Goal: Check status: Check status

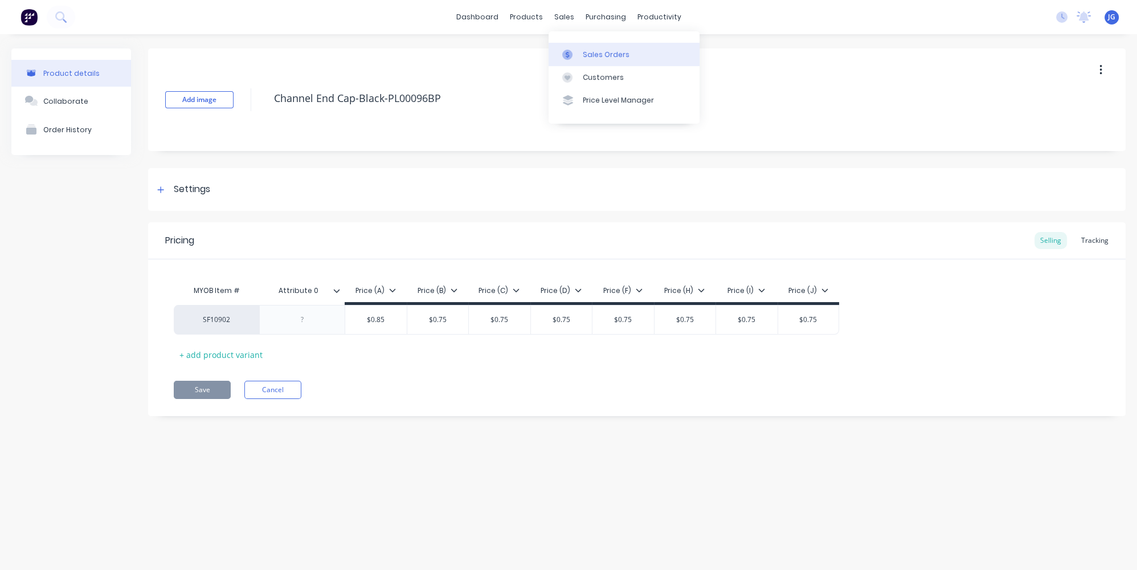
click at [583, 62] on link "Sales Orders" at bounding box center [624, 54] width 151 height 23
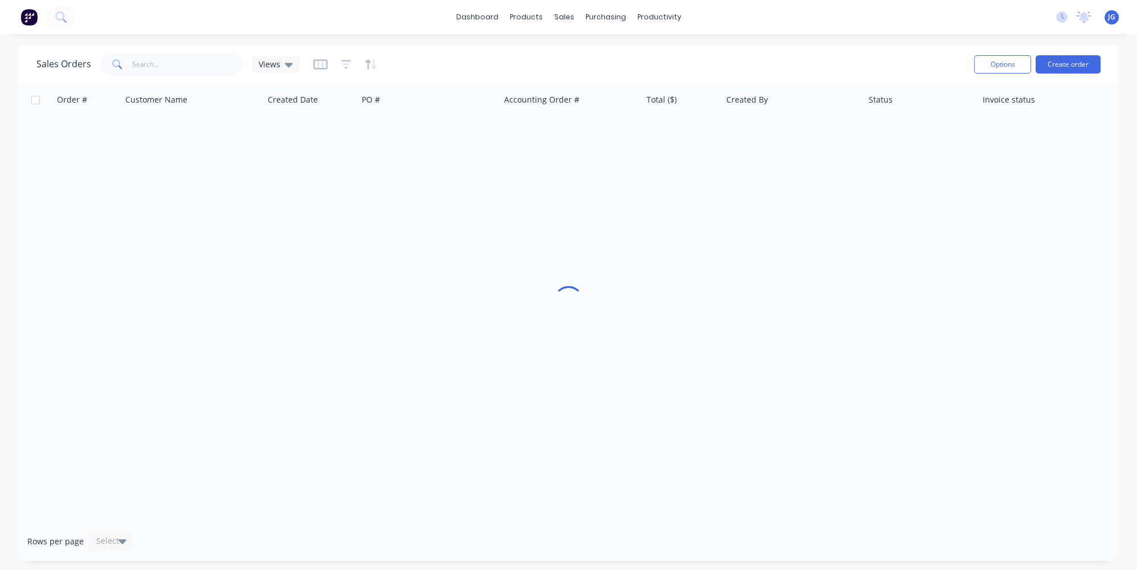
drag, startPoint x: 167, startPoint y: 49, endPoint x: 169, endPoint y: 59, distance: 9.8
click at [169, 51] on div "Sales Orders Views Options Create order" at bounding box center [568, 64] width 1101 height 37
click at [169, 59] on input "text" at bounding box center [187, 64] width 111 height 23
paste input "49266"
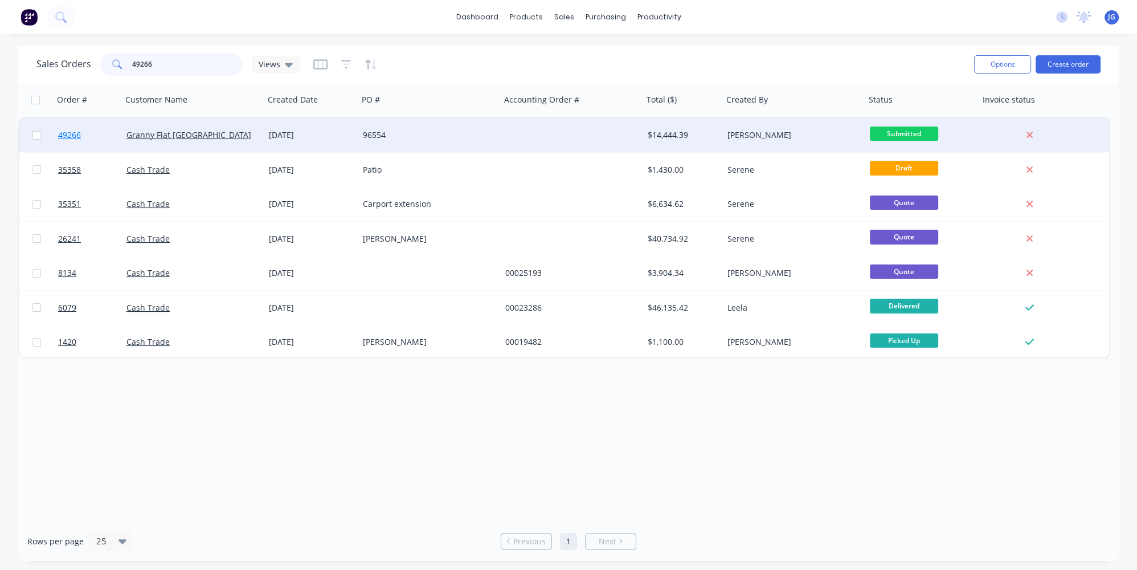
type input "49266"
click at [113, 136] on link "49266" at bounding box center [92, 135] width 68 height 34
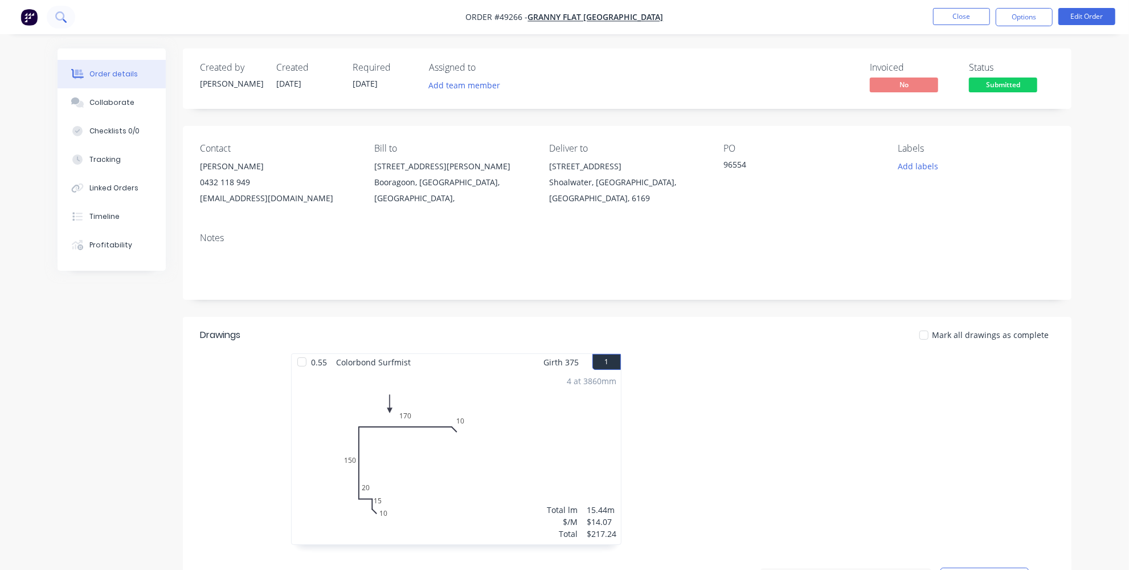
click at [63, 14] on icon at bounding box center [59, 15] width 9 height 9
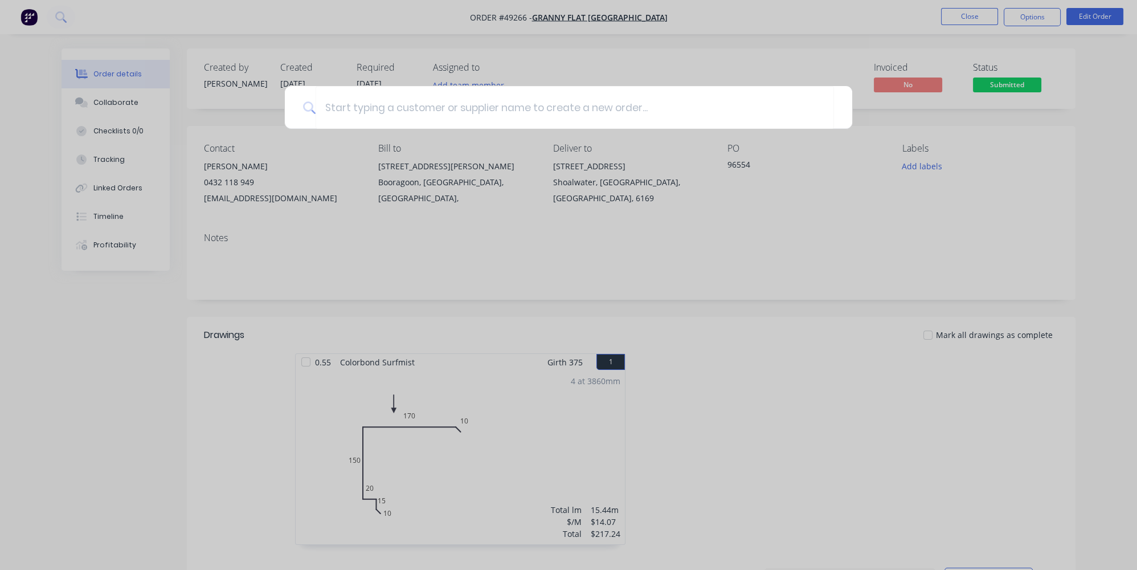
click at [183, 318] on div at bounding box center [568, 285] width 1137 height 570
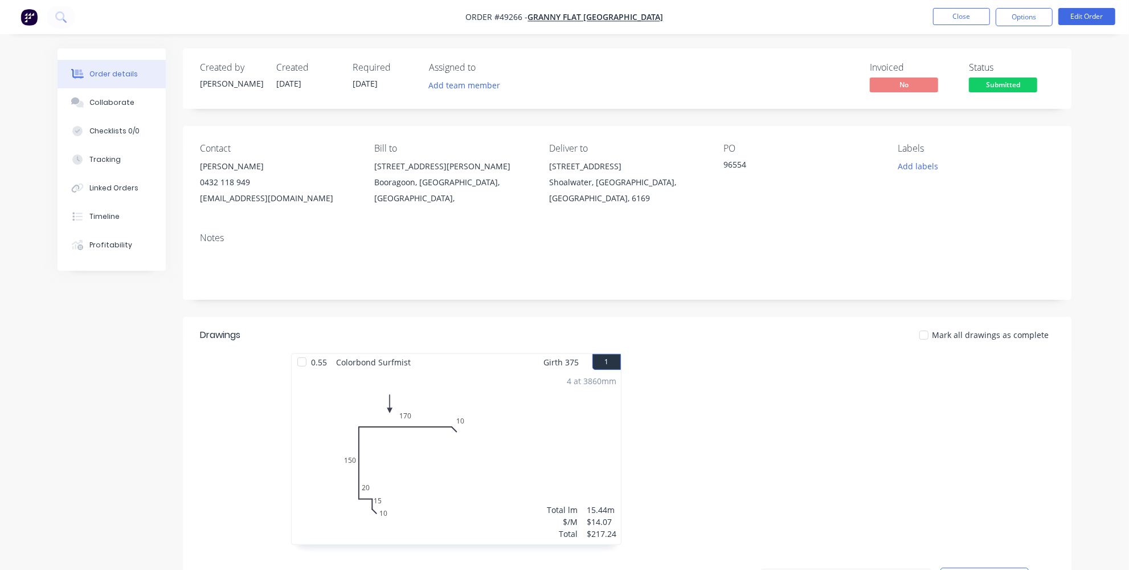
click at [35, 15] on img "button" at bounding box center [29, 17] width 17 height 17
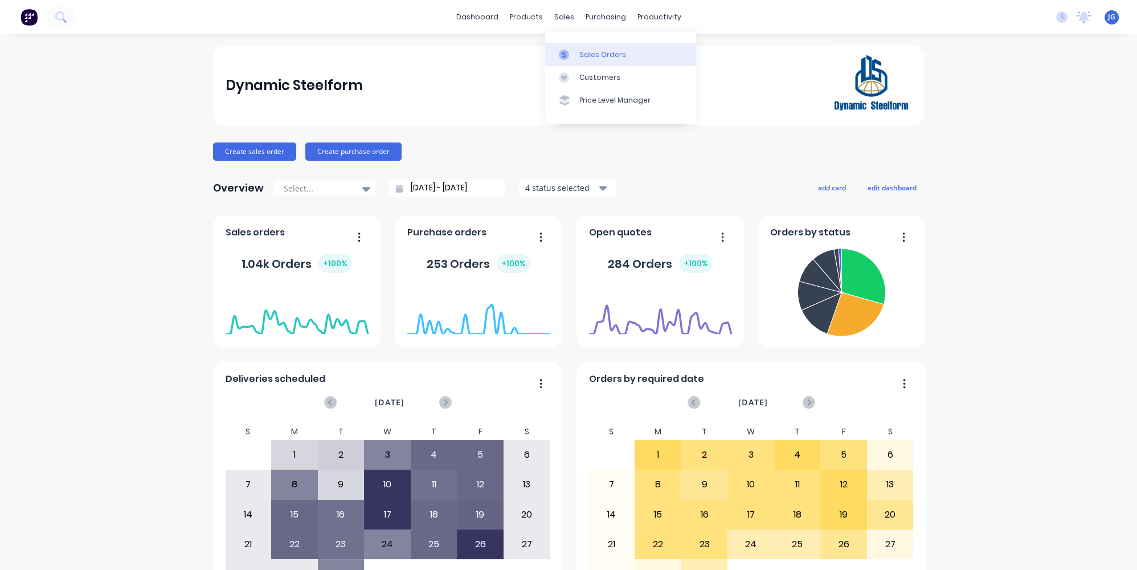
click at [568, 55] on icon at bounding box center [564, 55] width 10 height 10
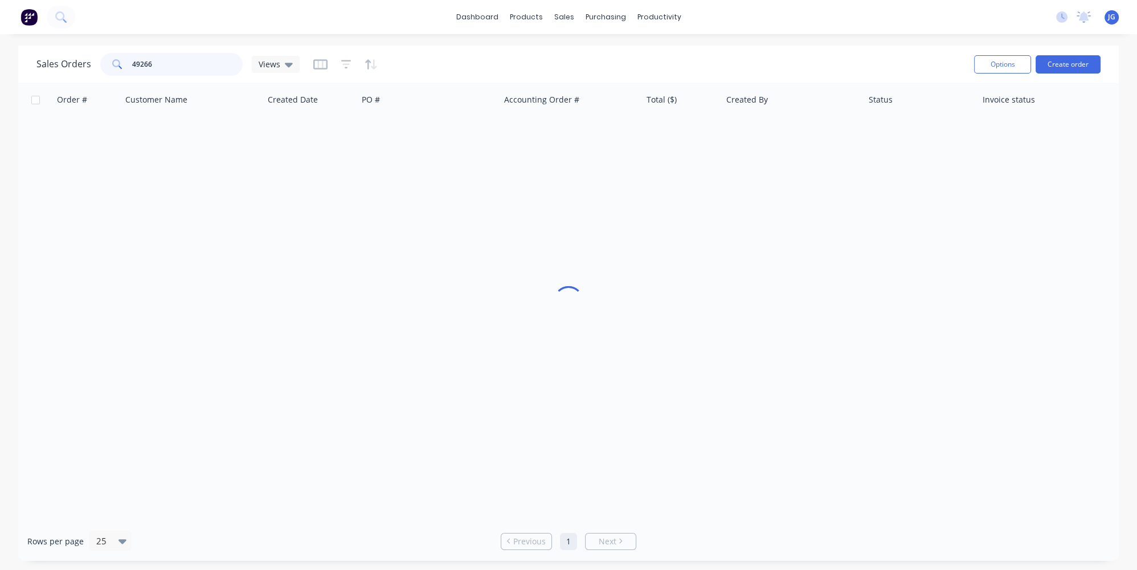
drag, startPoint x: 175, startPoint y: 60, endPoint x: 88, endPoint y: 52, distance: 87.0
click at [88, 53] on div "Sales Orders 49266 Views" at bounding box center [167, 64] width 263 height 23
type input "47249"
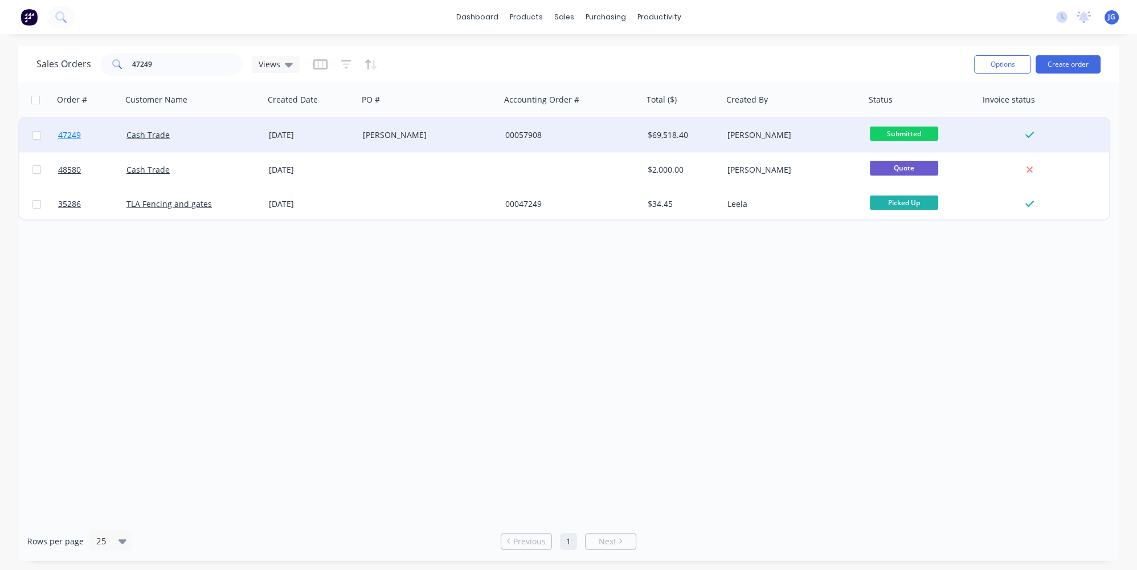
click at [114, 129] on link "47249" at bounding box center [92, 135] width 68 height 34
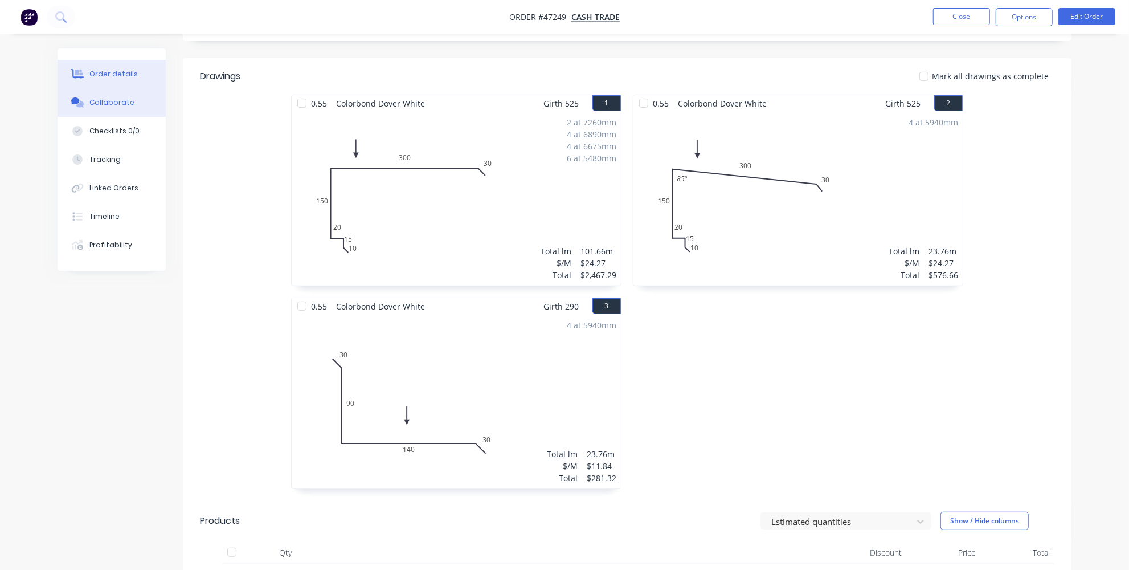
scroll to position [101, 0]
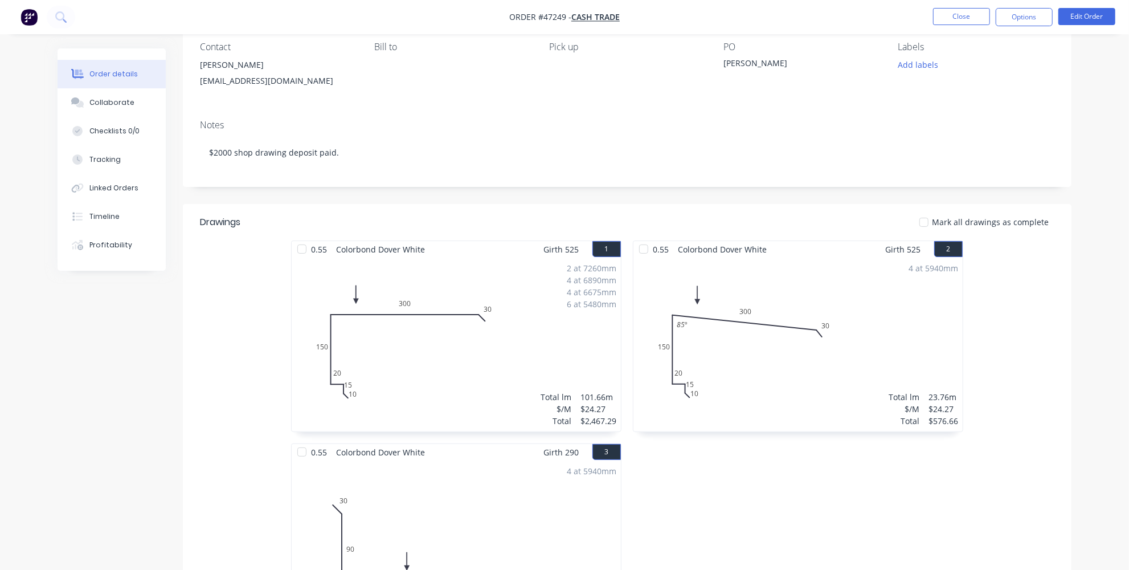
click at [26, 23] on img "button" at bounding box center [29, 17] width 17 height 17
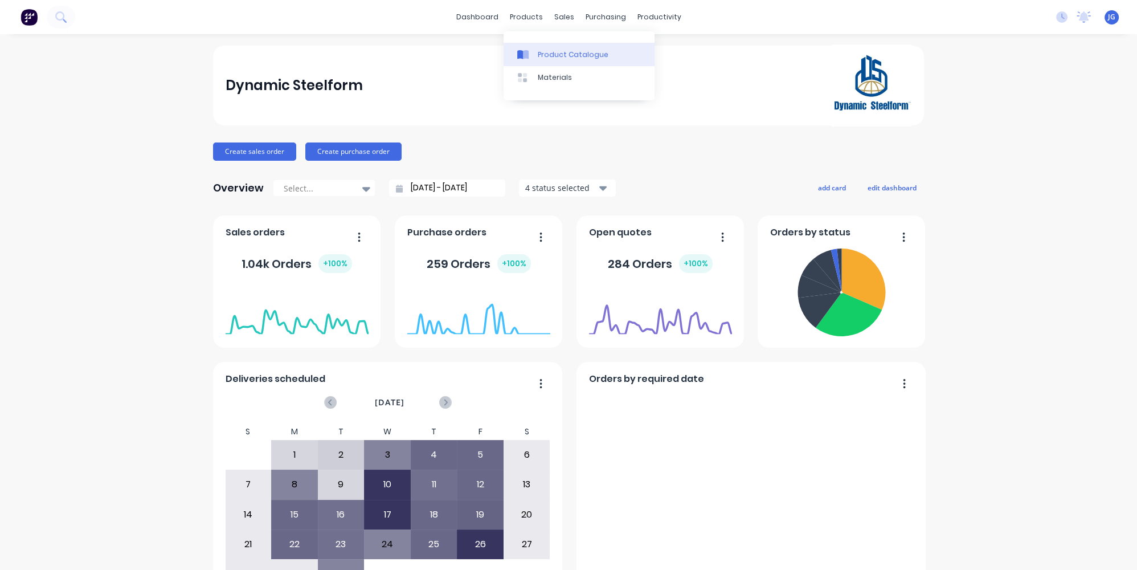
click at [562, 56] on div "Product Catalogue" at bounding box center [573, 55] width 71 height 10
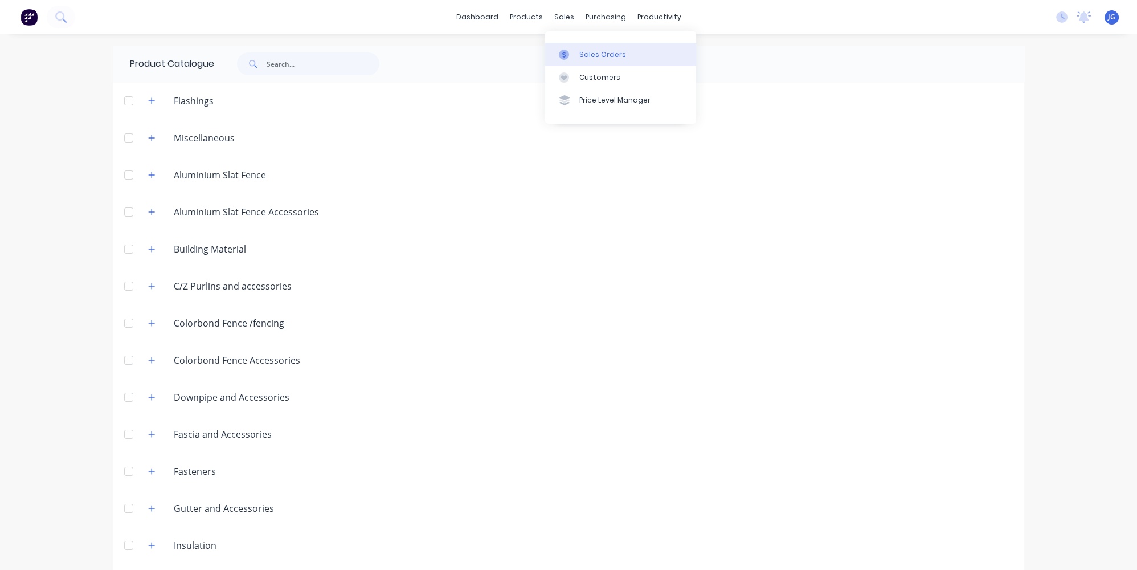
click at [581, 50] on div "Sales Orders" at bounding box center [602, 55] width 47 height 10
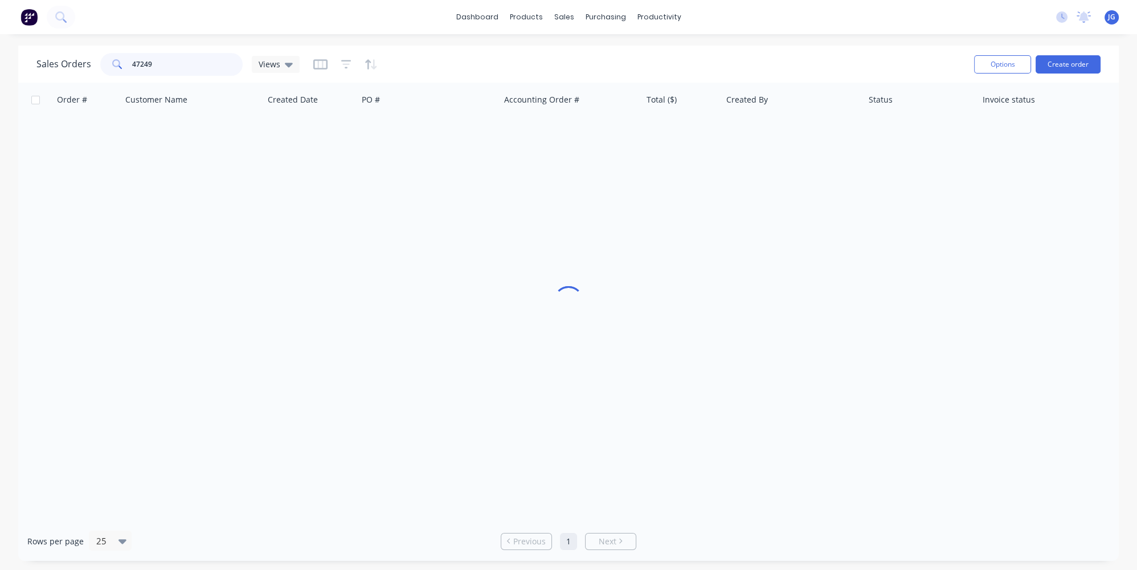
drag, startPoint x: 162, startPoint y: 60, endPoint x: 99, endPoint y: 55, distance: 64.1
click at [99, 55] on div "Sales Orders 47249 Views" at bounding box center [167, 64] width 263 height 23
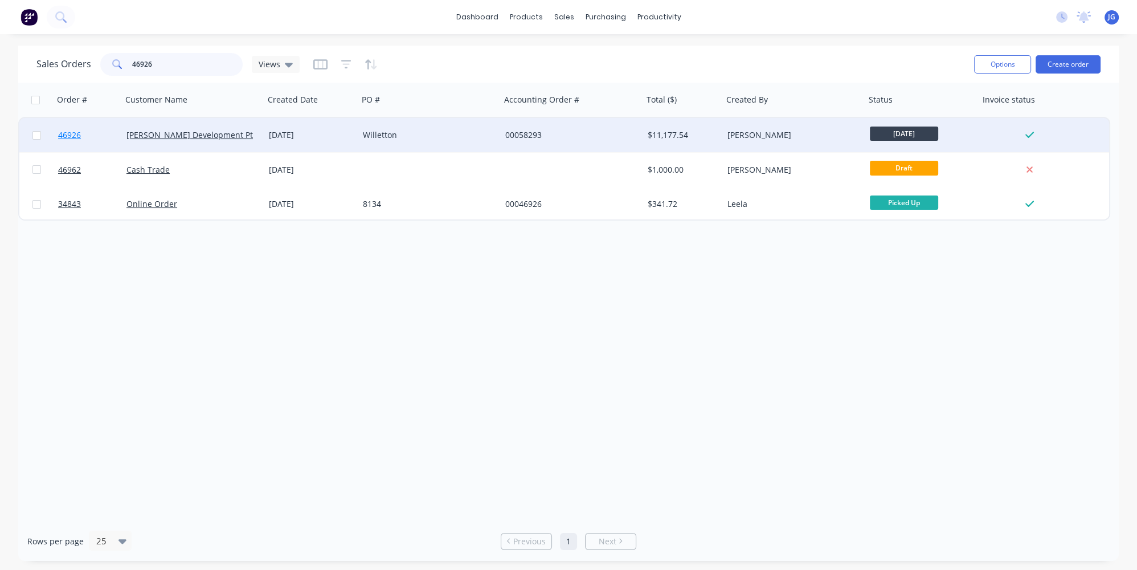
type input "46926"
click at [95, 135] on link "46926" at bounding box center [92, 135] width 68 height 34
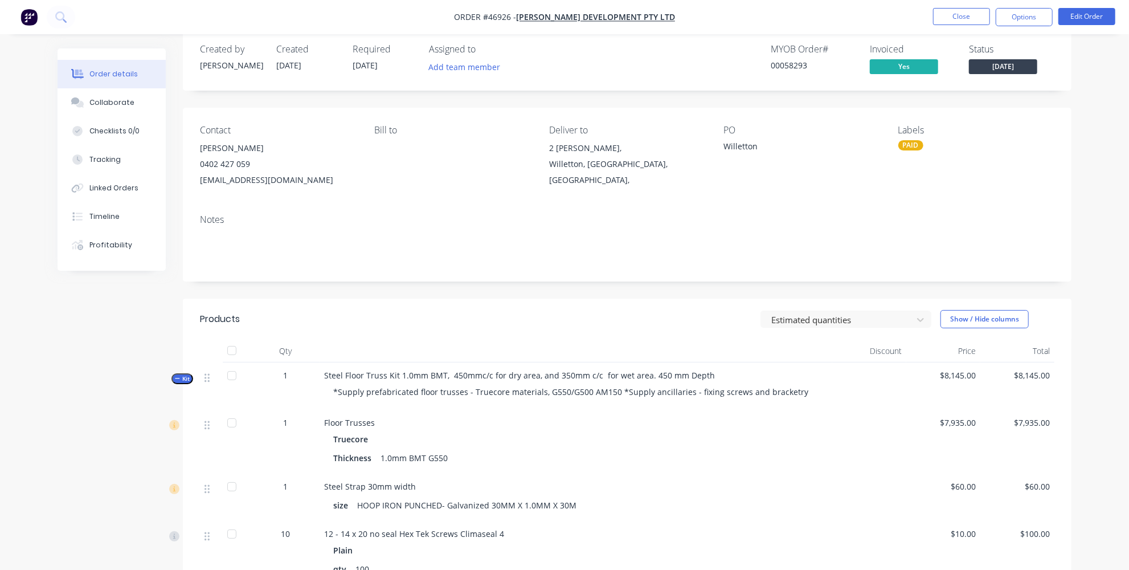
scroll to position [18, 0]
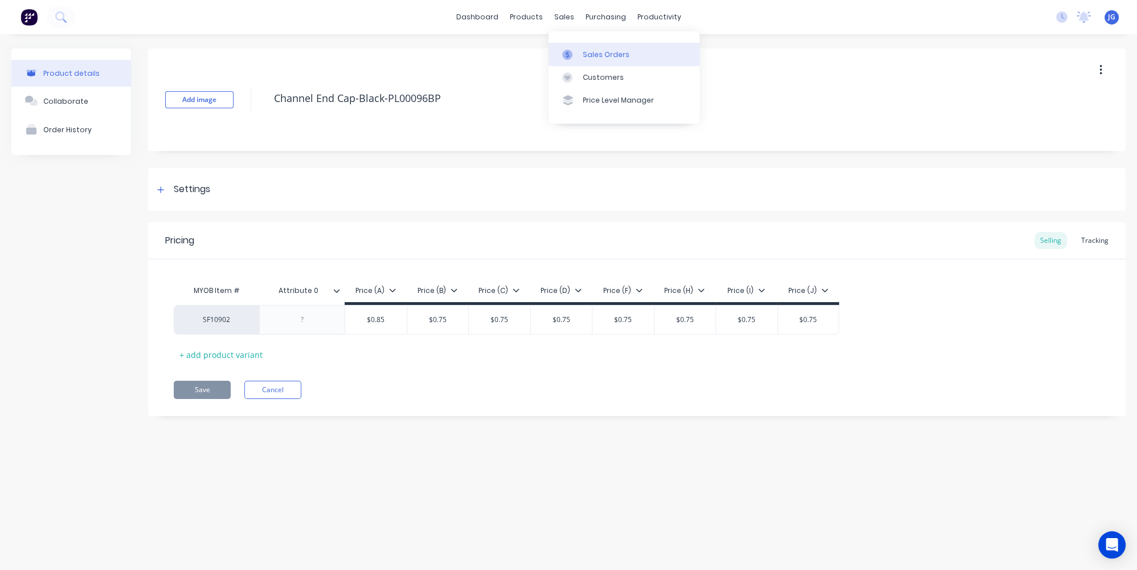
click at [563, 56] on icon at bounding box center [567, 55] width 10 height 10
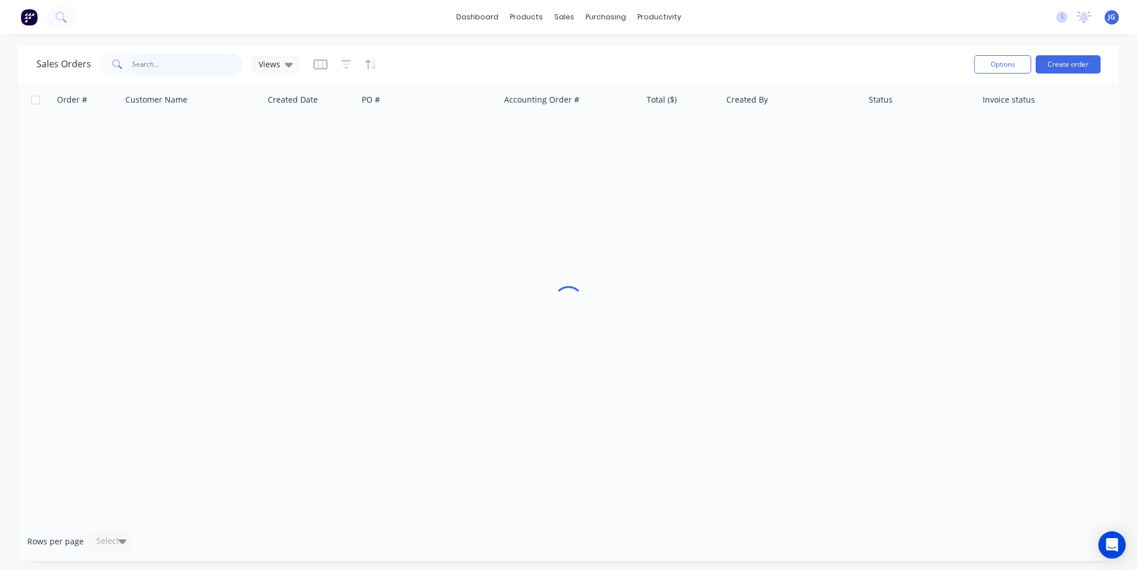
click at [187, 63] on input "text" at bounding box center [187, 64] width 111 height 23
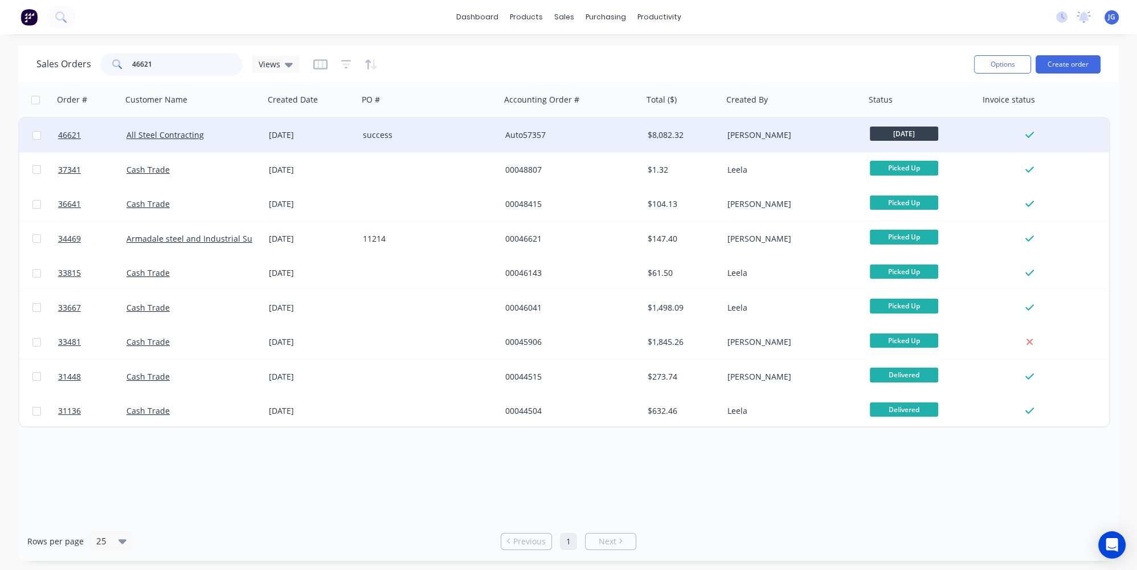
type input "46621"
click at [215, 129] on div "All Steel Contracting" at bounding box center [189, 134] width 126 height 11
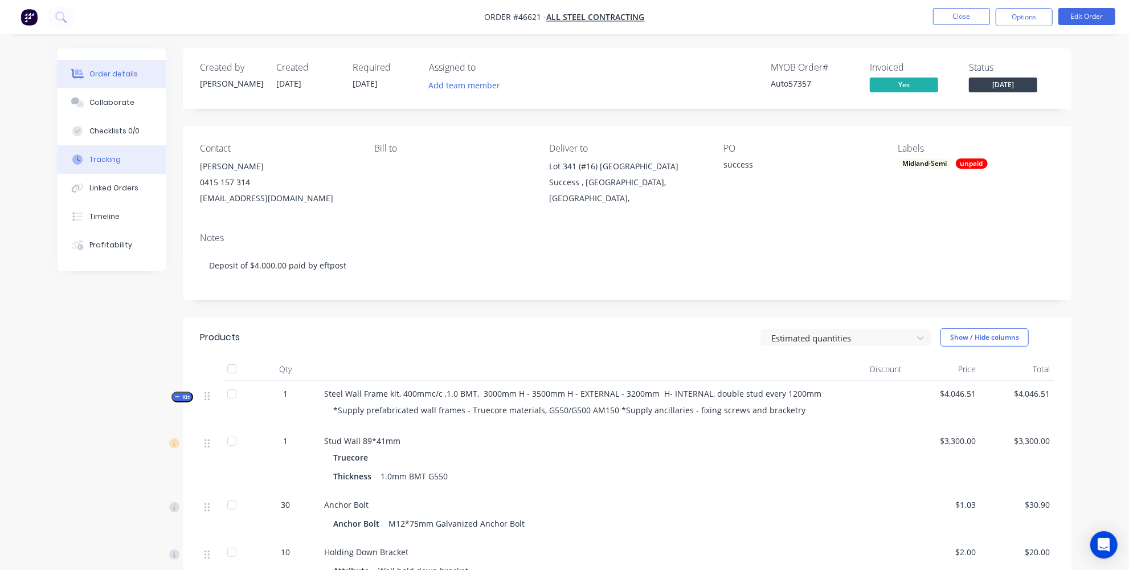
click at [103, 161] on div "Tracking" at bounding box center [104, 159] width 31 height 10
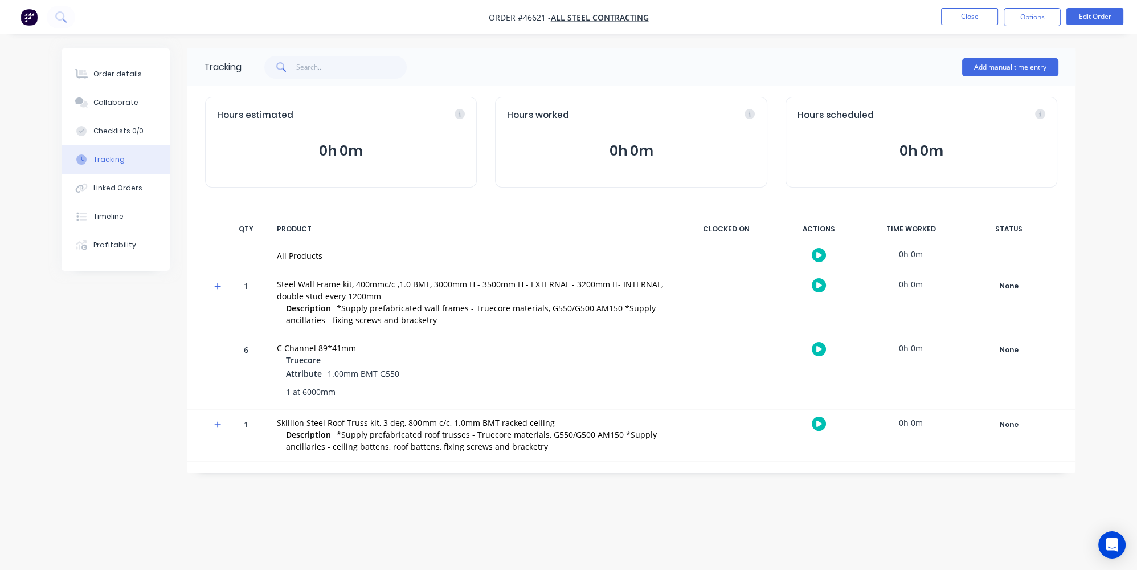
click at [29, 18] on img "button" at bounding box center [29, 17] width 17 height 17
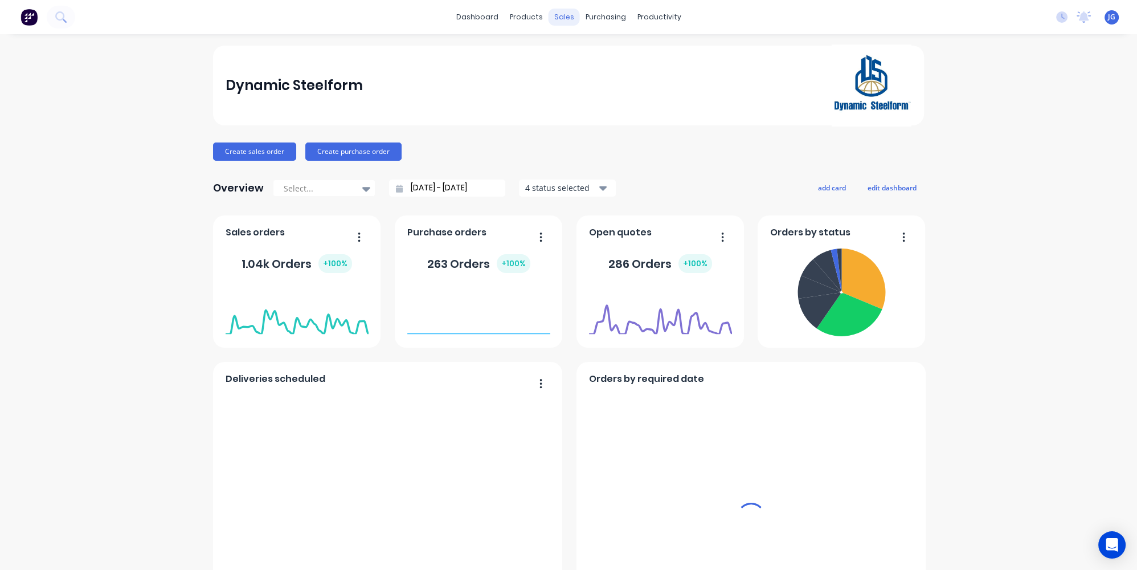
click at [562, 22] on div "sales" at bounding box center [564, 17] width 31 height 17
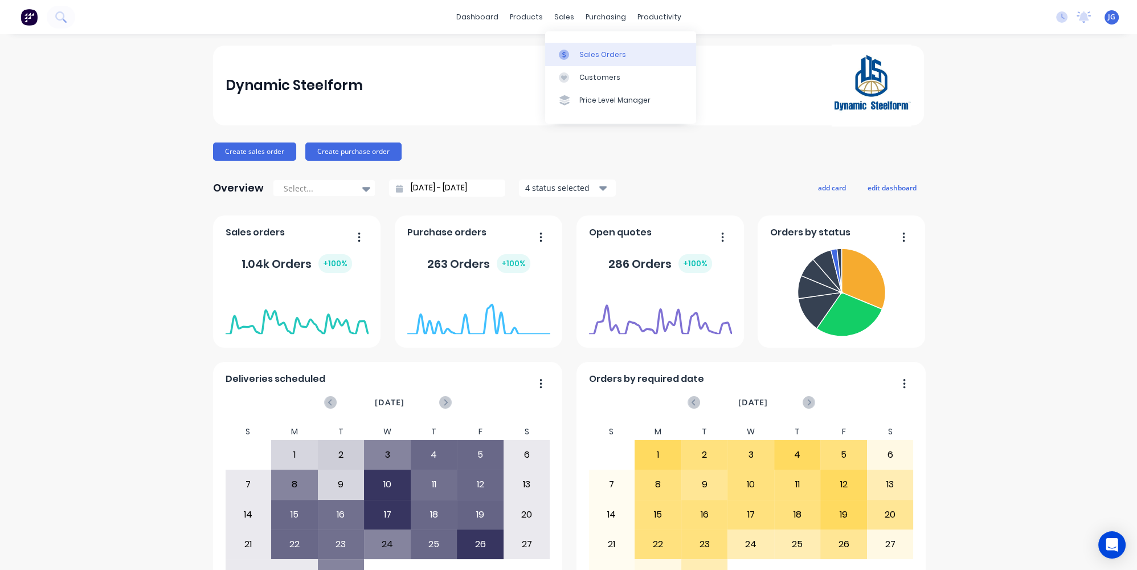
click at [570, 50] on div at bounding box center [567, 55] width 17 height 10
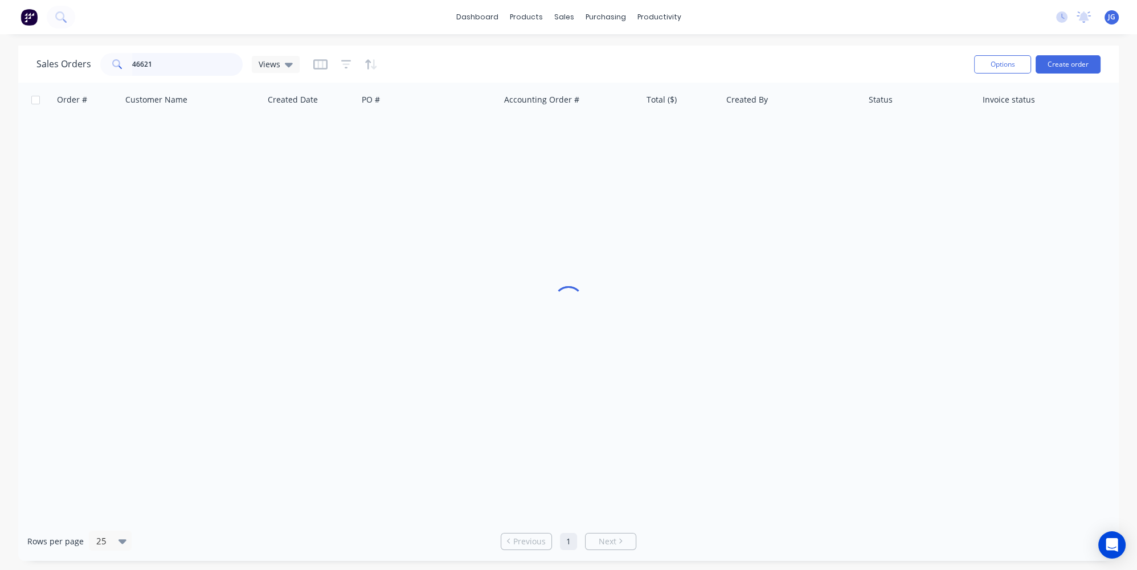
click at [220, 68] on input "46621" at bounding box center [187, 64] width 111 height 23
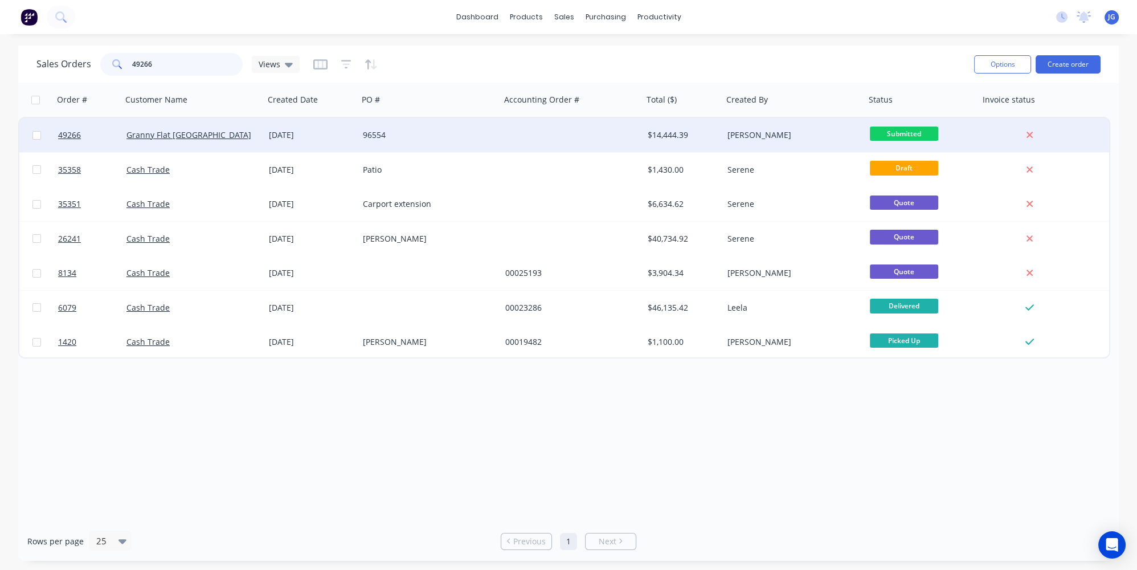
type input "49266"
click at [415, 135] on div "96554" at bounding box center [426, 134] width 126 height 11
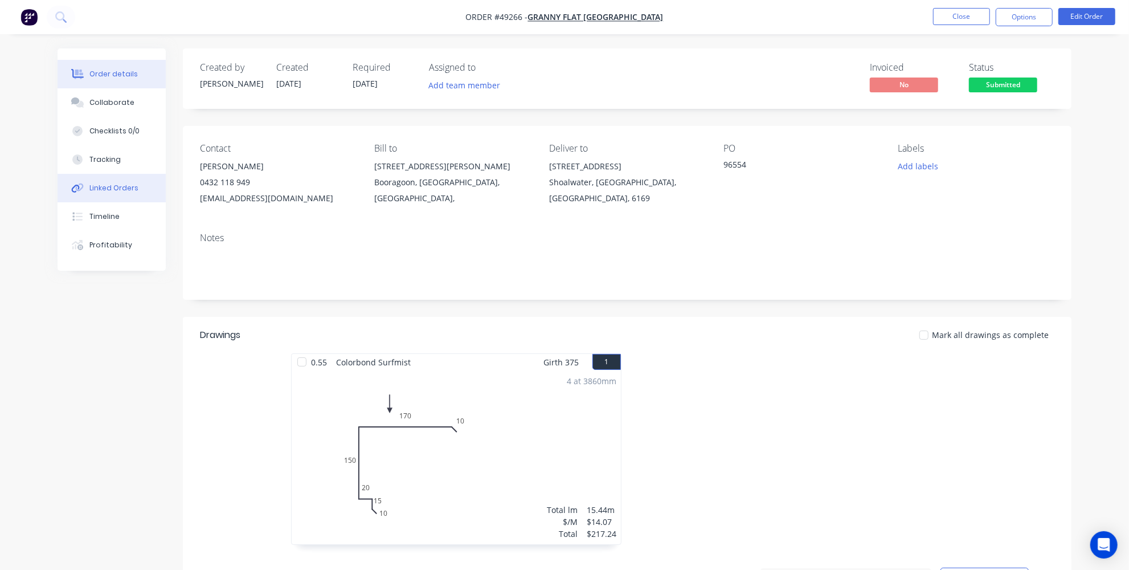
click at [111, 181] on button "Linked Orders" at bounding box center [112, 188] width 108 height 28
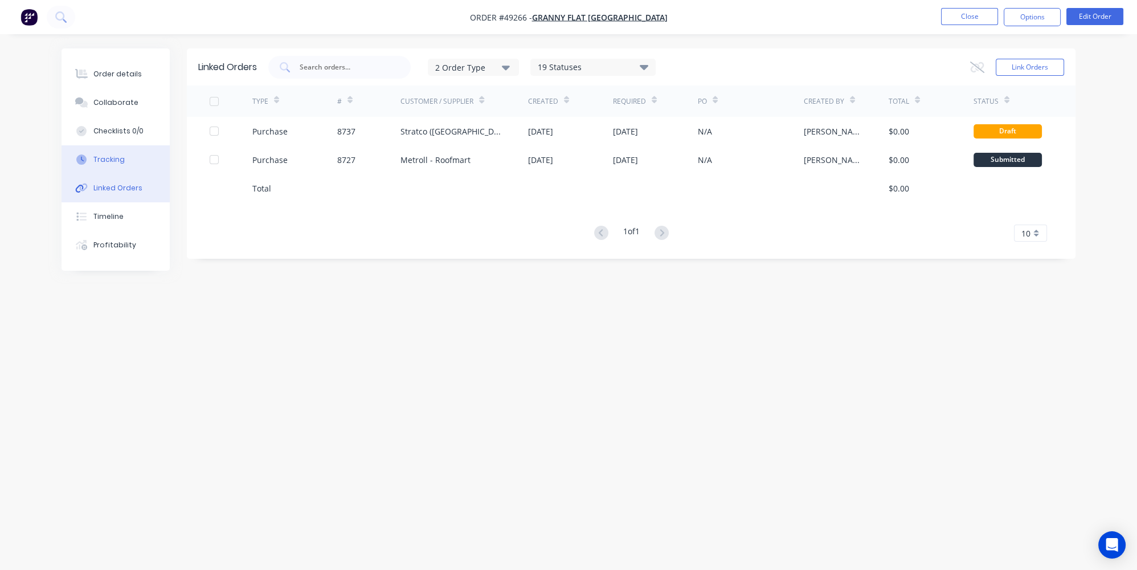
click at [125, 162] on button "Tracking" at bounding box center [116, 159] width 108 height 28
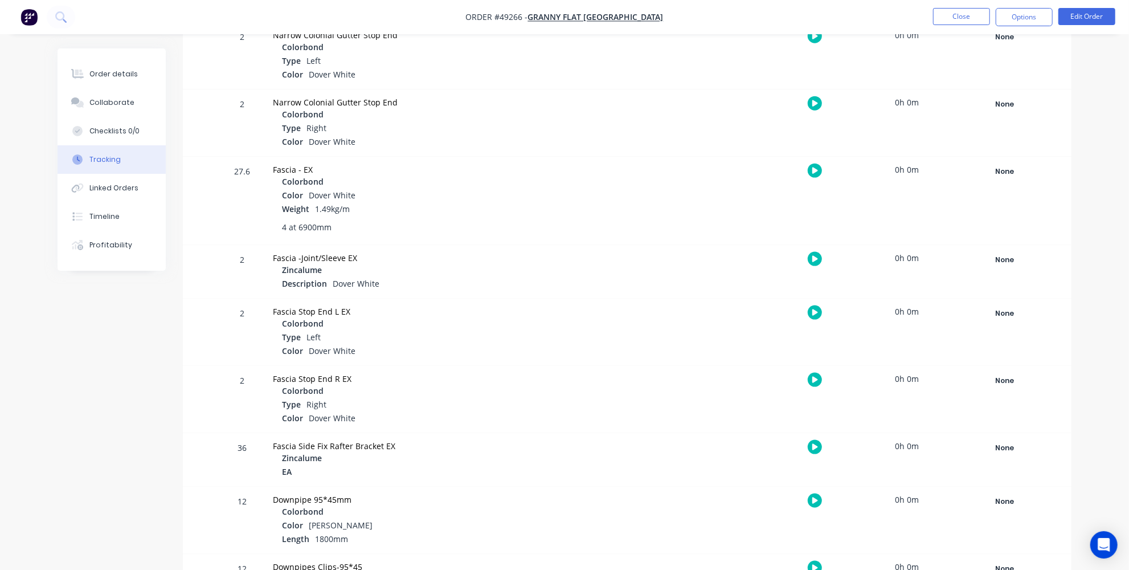
scroll to position [1180, 0]
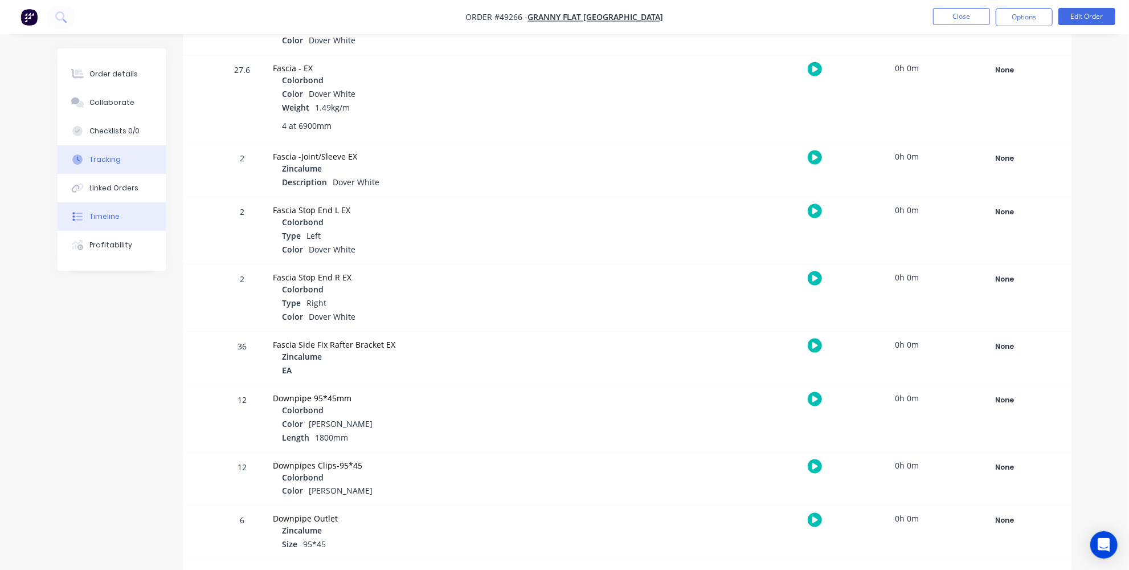
click at [96, 214] on div "Timeline" at bounding box center [104, 216] width 30 height 10
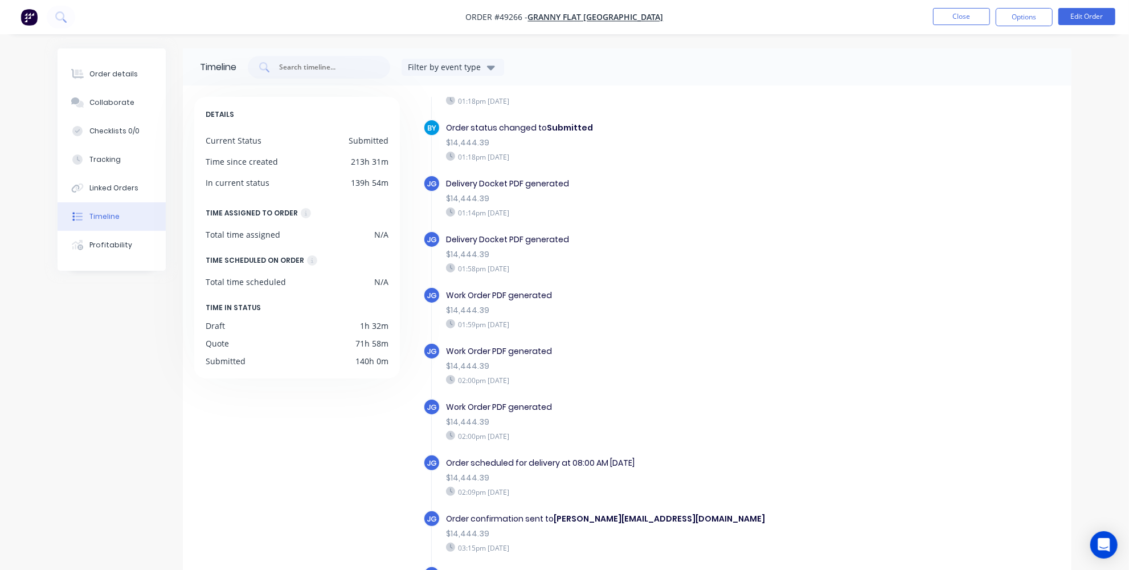
scroll to position [483, 0]
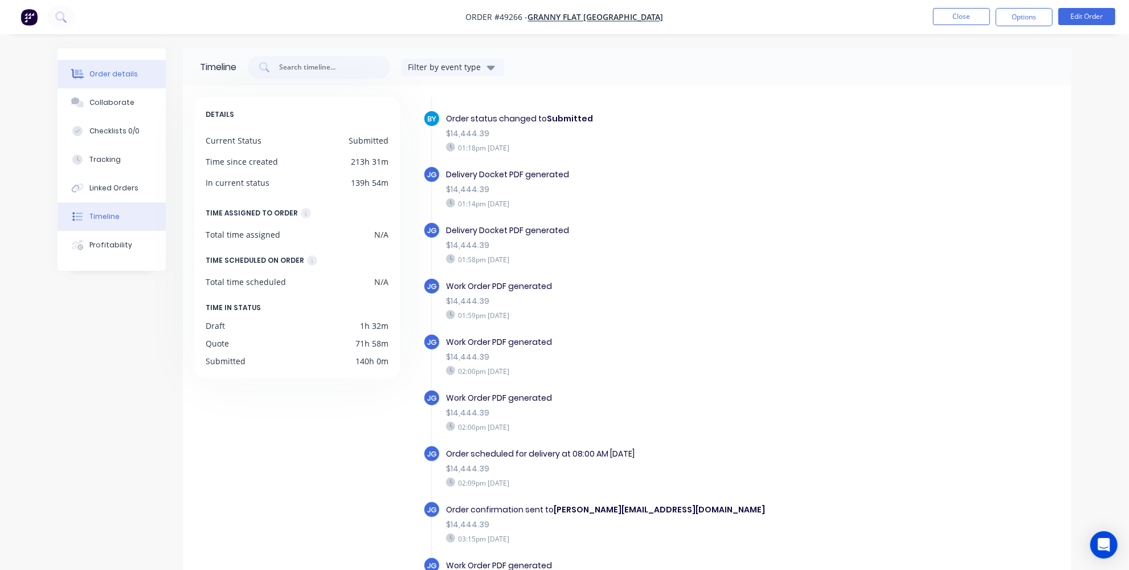
click at [83, 67] on button "Order details" at bounding box center [112, 74] width 108 height 28
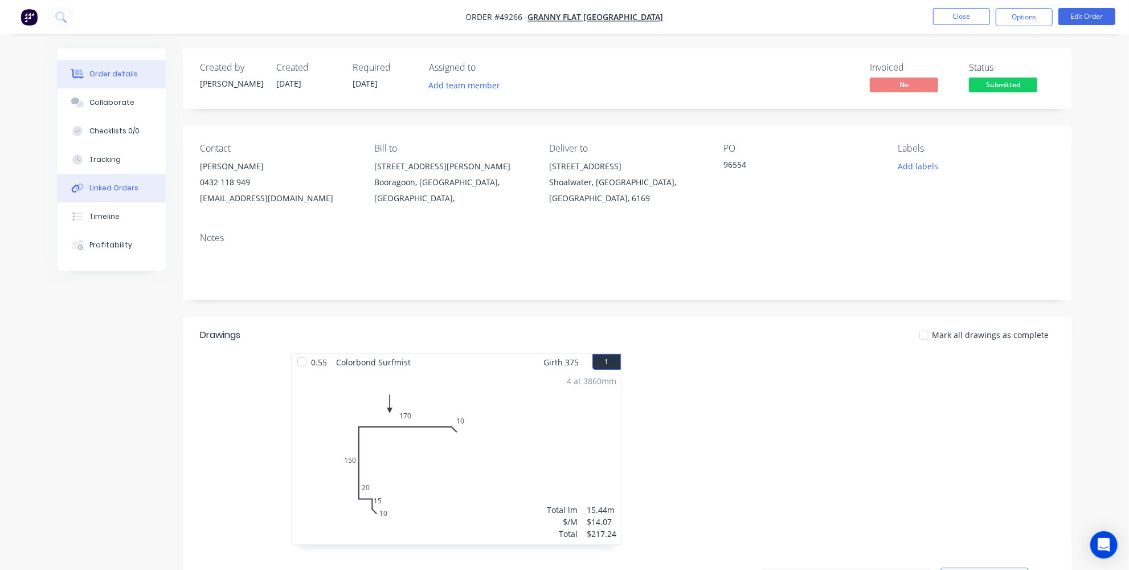
click at [107, 185] on div "Linked Orders" at bounding box center [113, 188] width 49 height 10
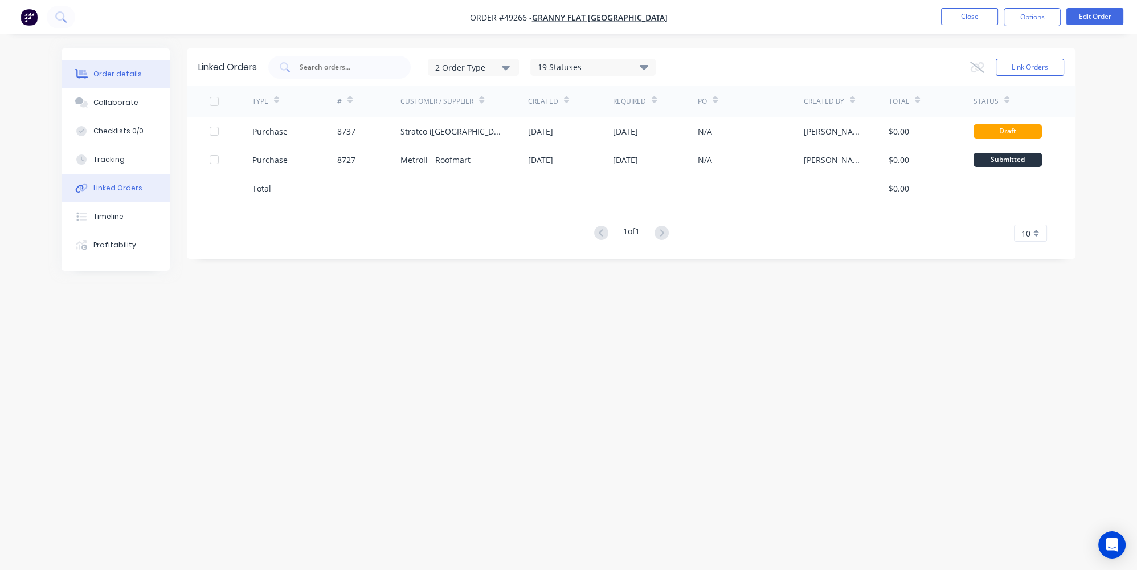
click at [107, 60] on button "Order details" at bounding box center [116, 74] width 108 height 28
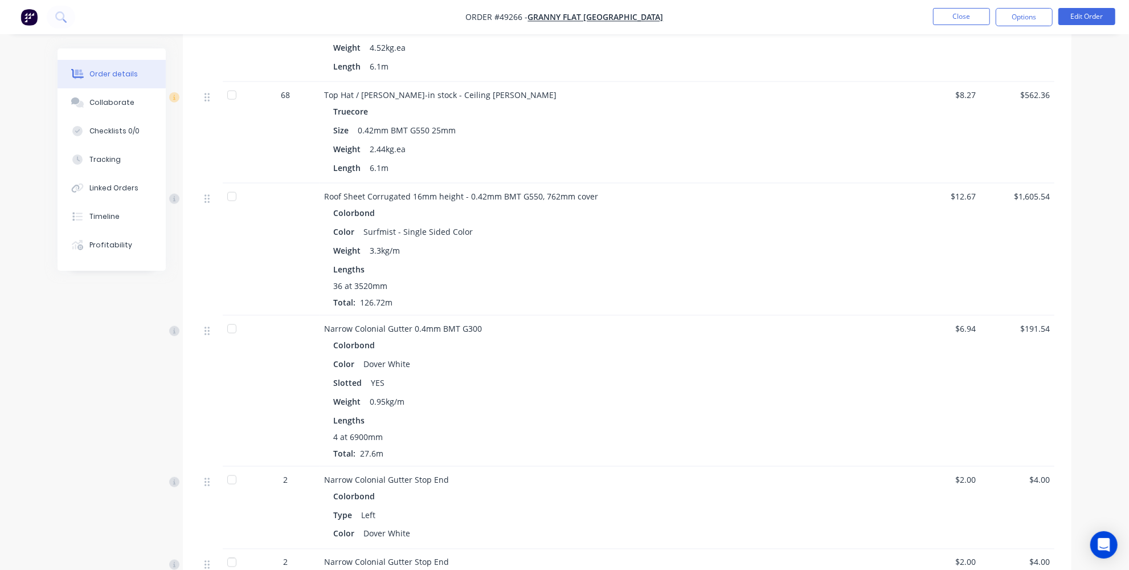
scroll to position [1139, 0]
click at [99, 195] on button "Linked Orders" at bounding box center [112, 188] width 108 height 28
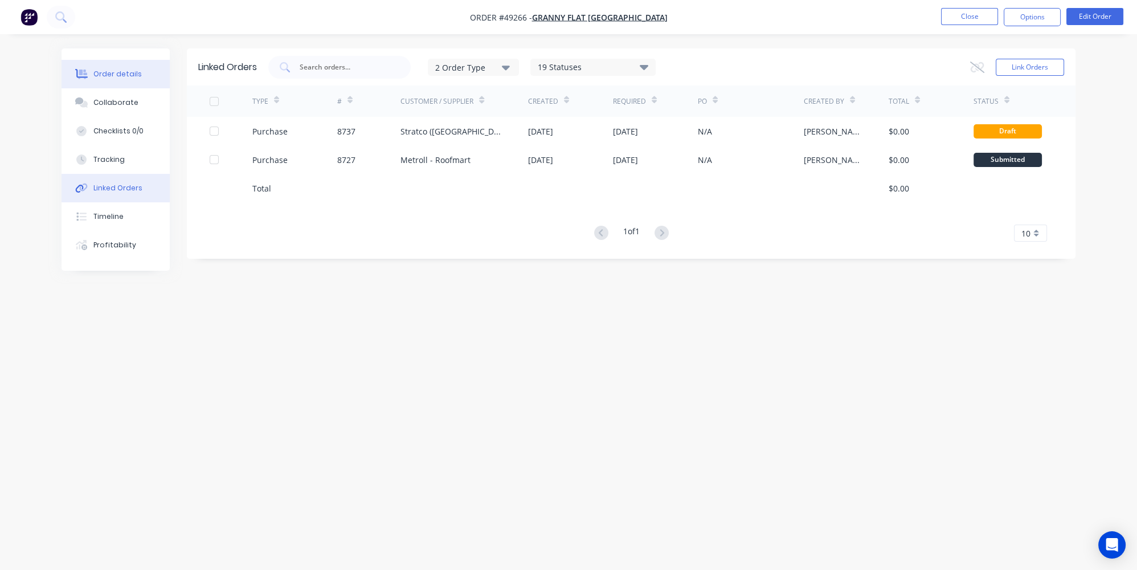
click at [95, 71] on div "Order details" at bounding box center [117, 74] width 48 height 10
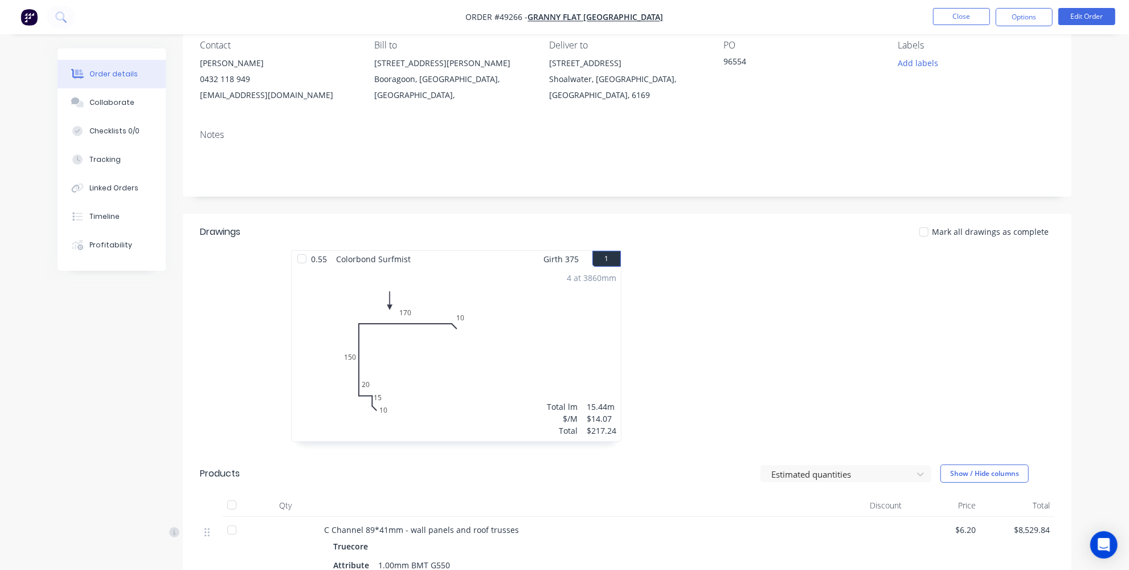
scroll to position [207, 0]
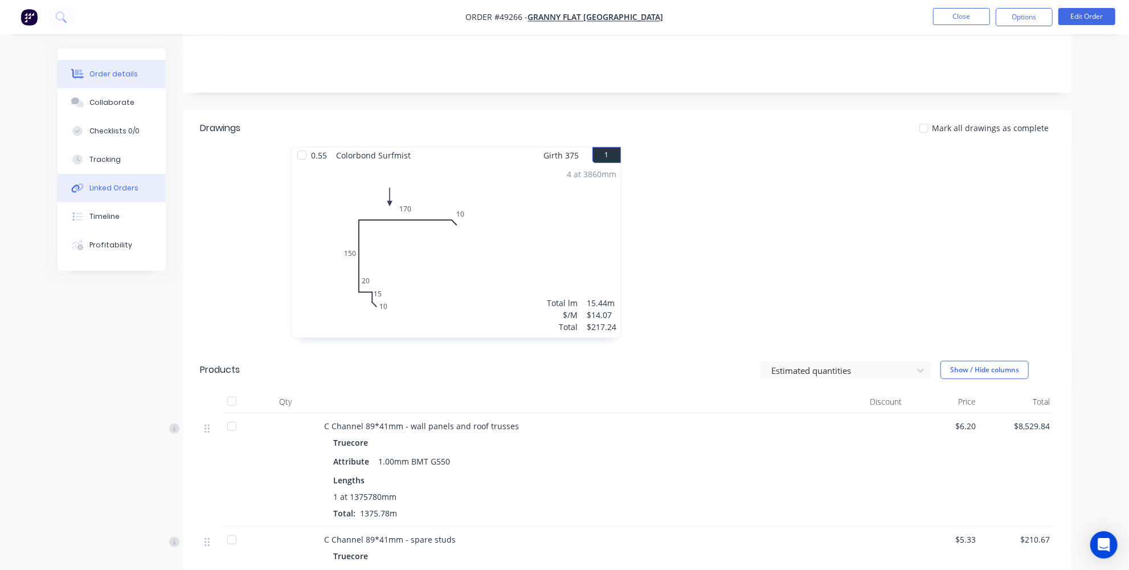
click at [103, 186] on div "Linked Orders" at bounding box center [113, 188] width 49 height 10
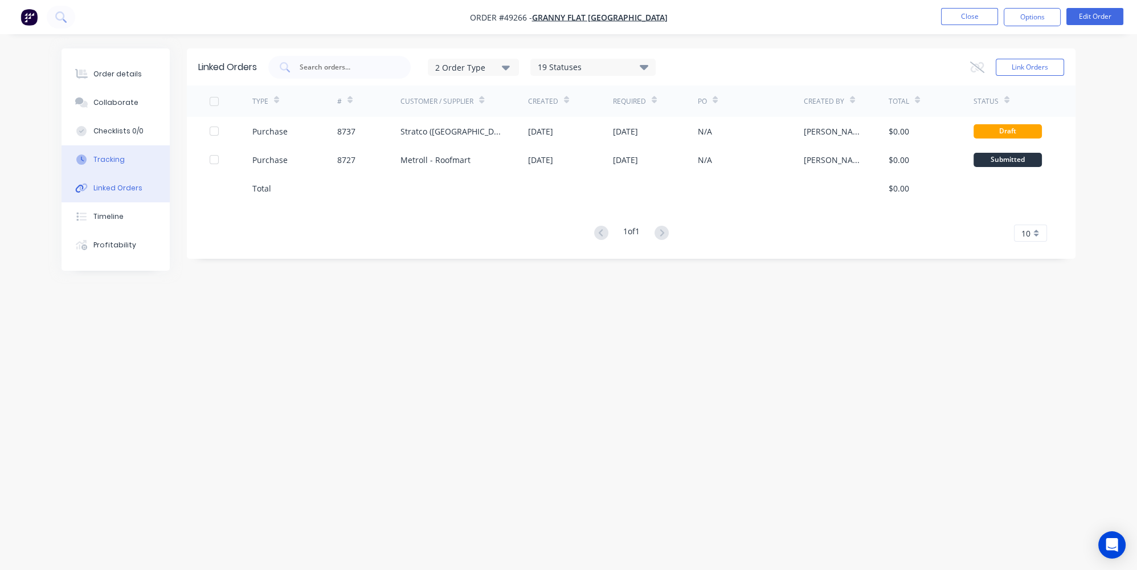
click at [111, 163] on div "Tracking" at bounding box center [108, 159] width 31 height 10
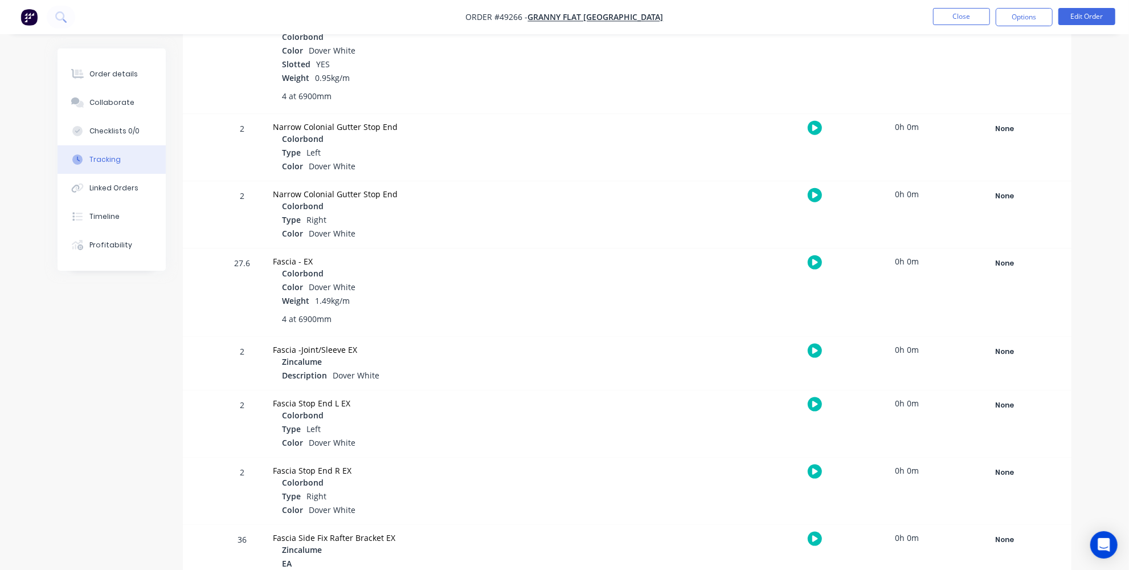
scroll to position [972, 0]
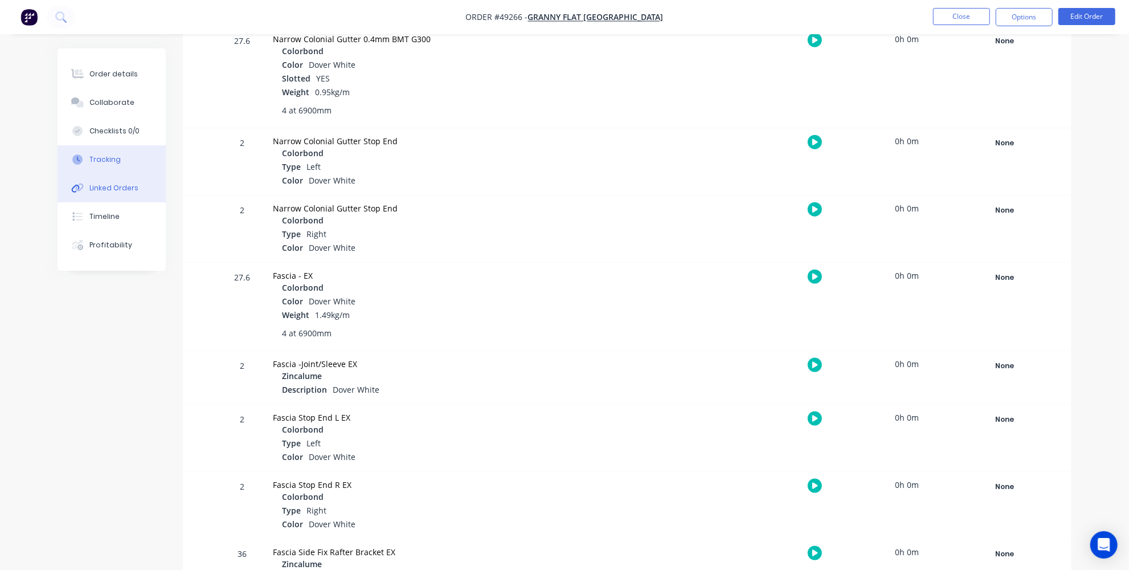
click at [77, 195] on button "Linked Orders" at bounding box center [112, 188] width 108 height 28
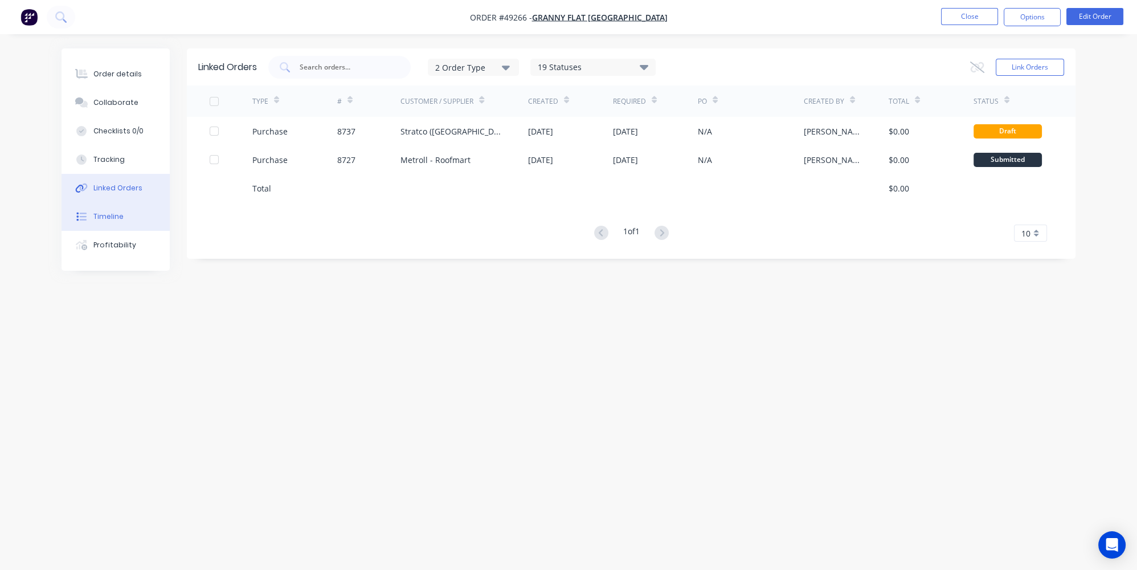
click at [104, 208] on button "Timeline" at bounding box center [116, 216] width 108 height 28
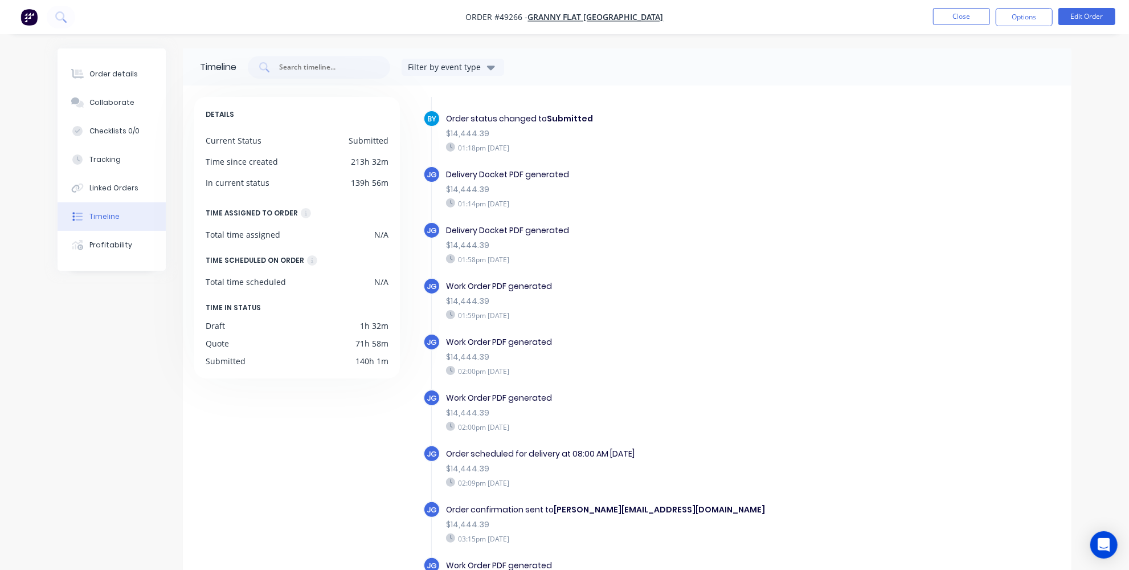
scroll to position [51, 0]
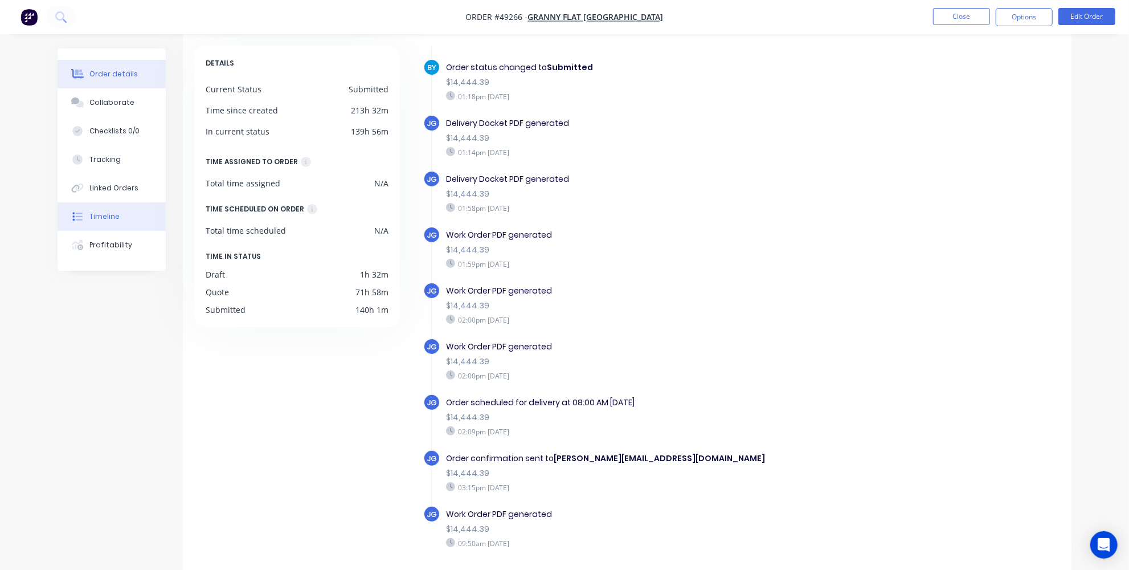
click at [126, 72] on div "Order details" at bounding box center [113, 74] width 48 height 10
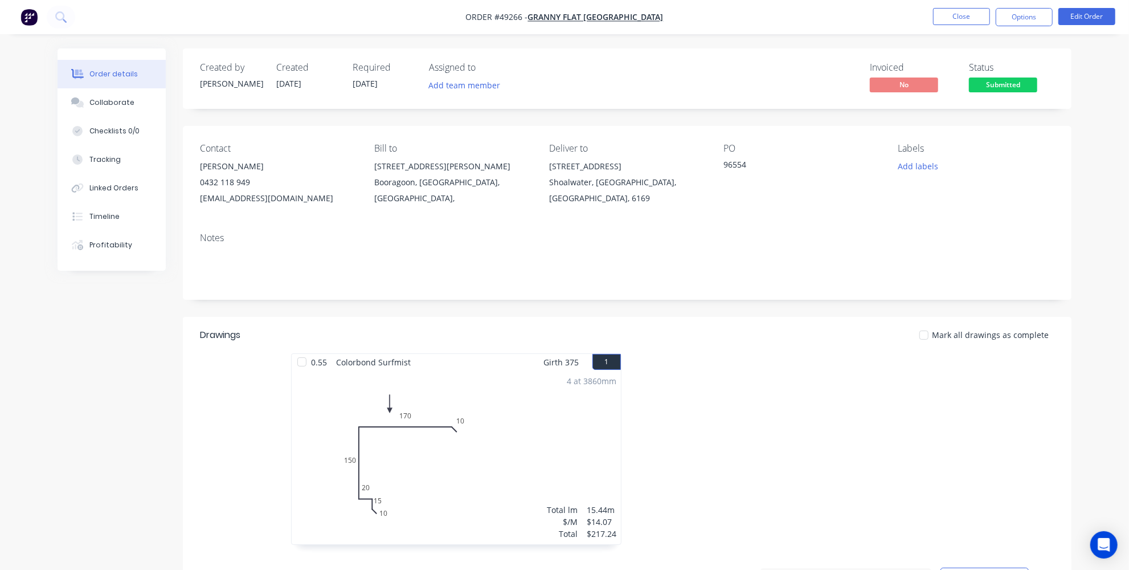
click at [21, 19] on img "button" at bounding box center [29, 17] width 17 height 17
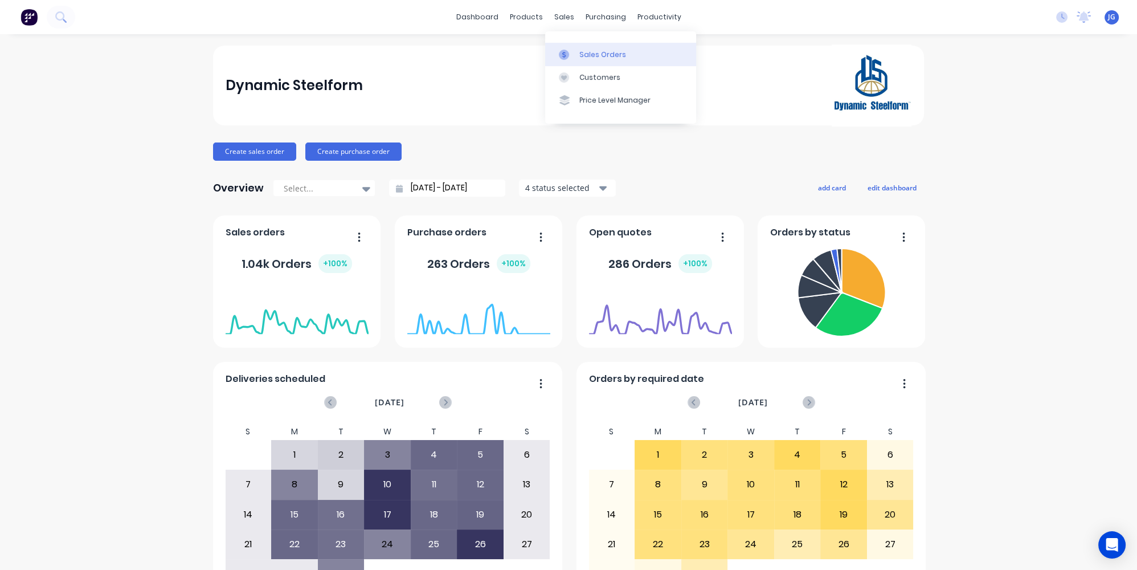
click at [574, 45] on link "Sales Orders" at bounding box center [620, 54] width 151 height 23
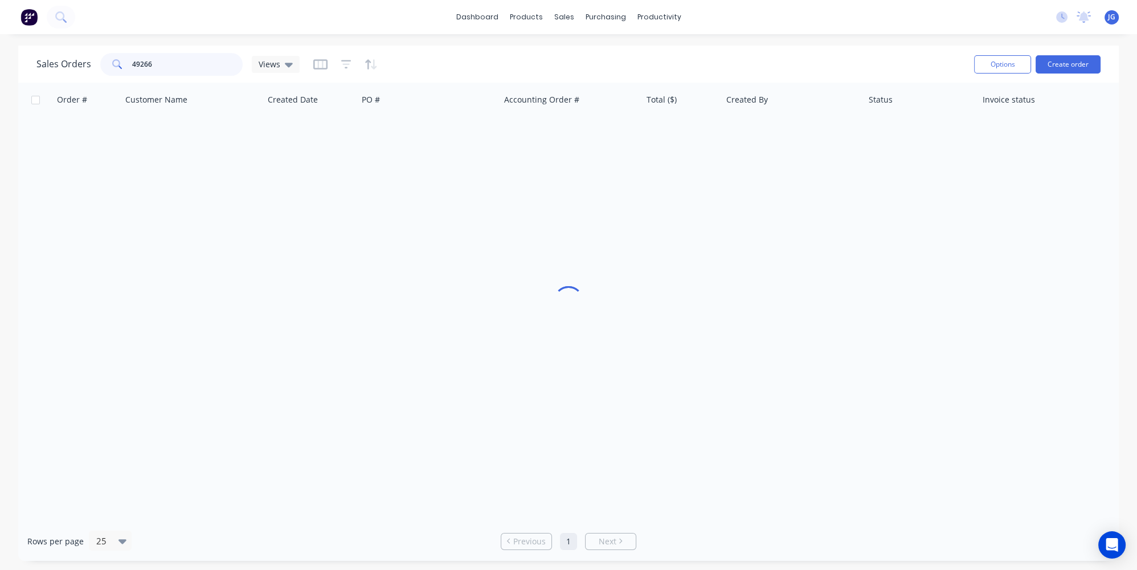
drag, startPoint x: 217, startPoint y: 59, endPoint x: 100, endPoint y: 66, distance: 117.0
click at [102, 64] on div "49266" at bounding box center [171, 64] width 142 height 23
paste input "48794"
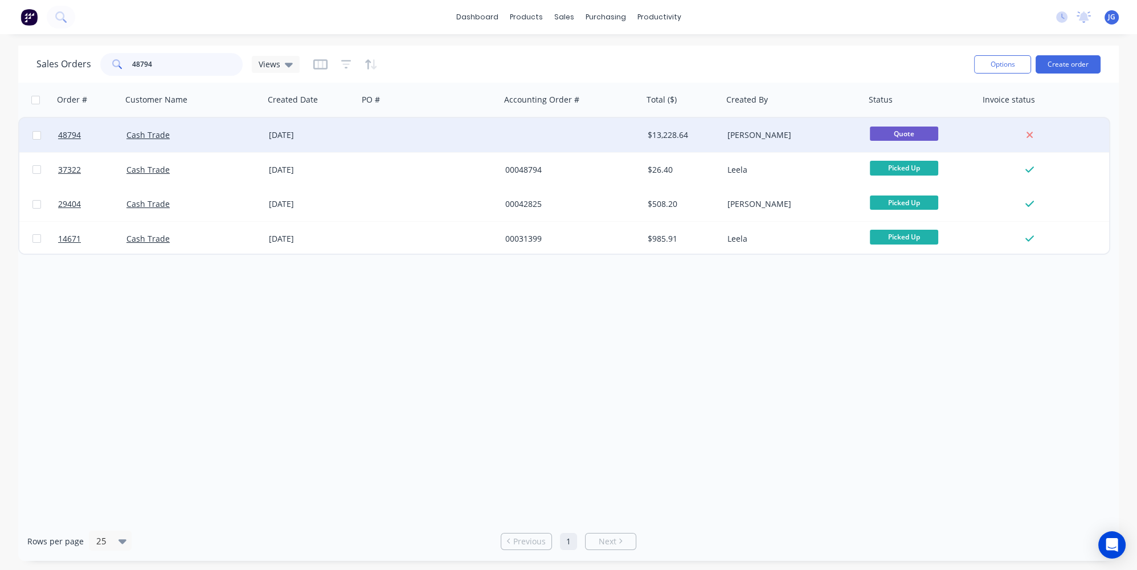
type input "48794"
click at [247, 145] on div "Cash Trade" at bounding box center [193, 135] width 142 height 34
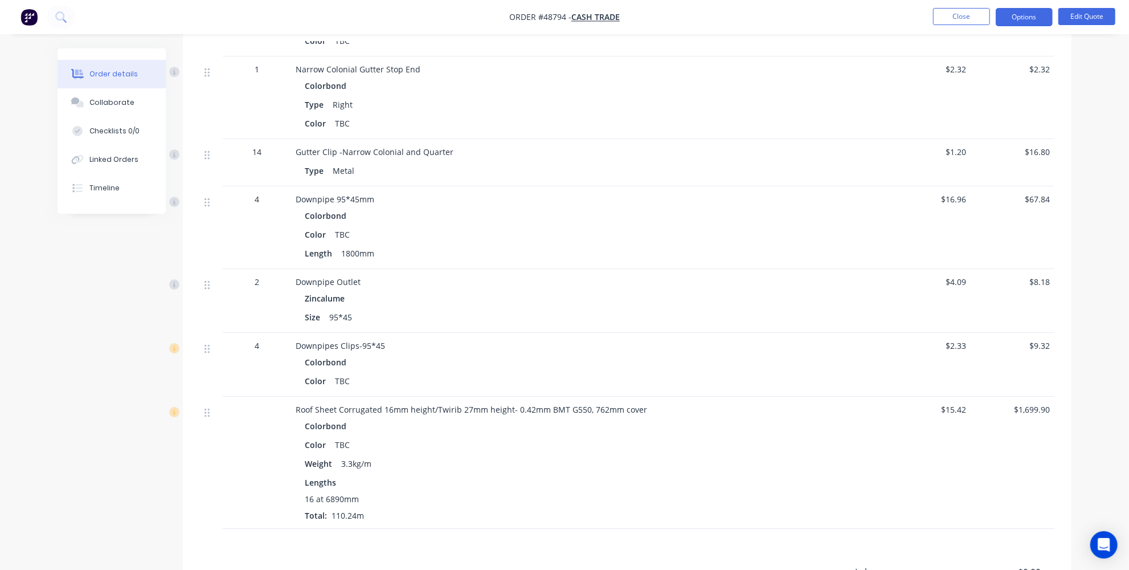
scroll to position [2794, 0]
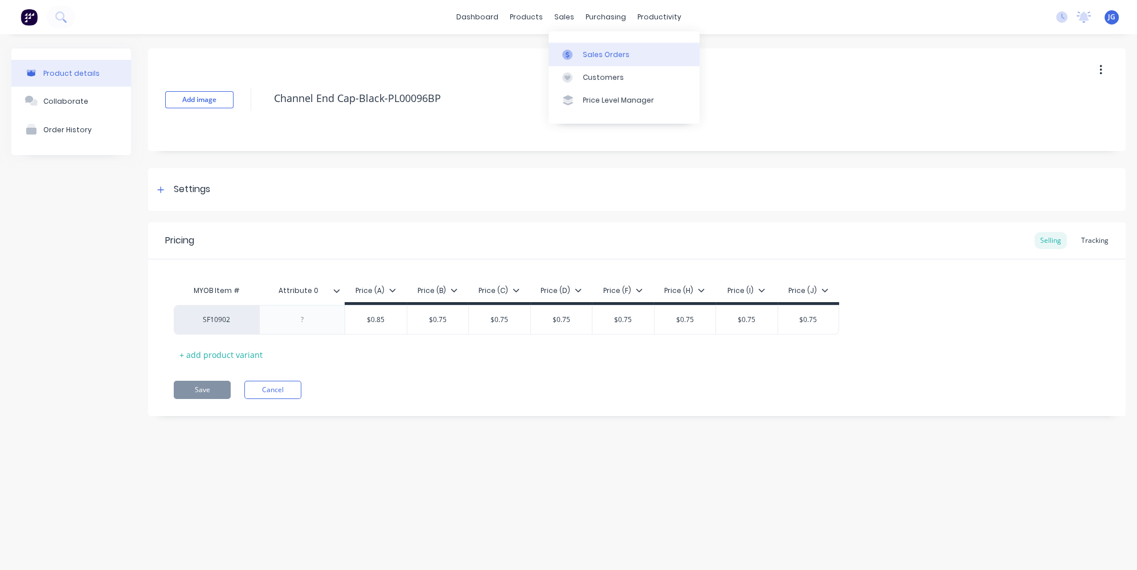
click at [574, 50] on div at bounding box center [570, 55] width 17 height 10
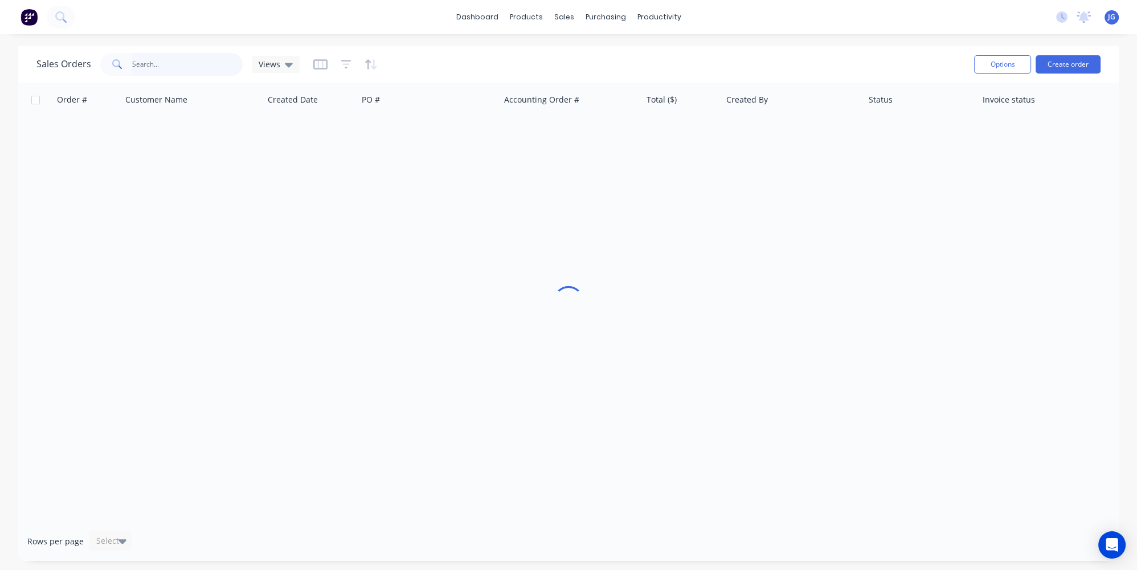
click at [185, 73] on input "text" at bounding box center [187, 64] width 111 height 23
paste input "48790"
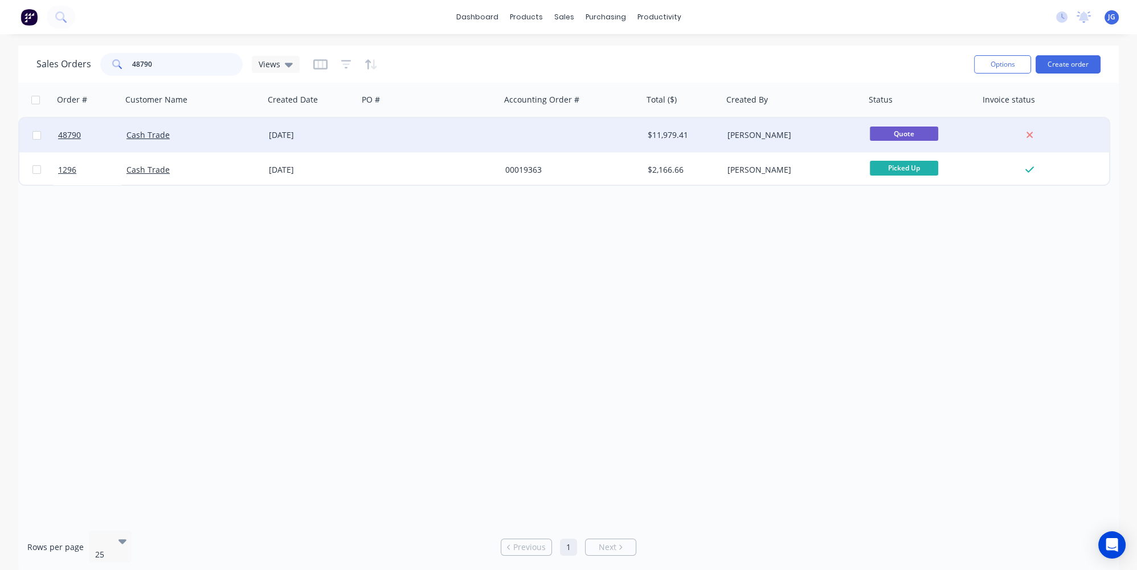
type input "48790"
click at [189, 128] on div "Cash Trade" at bounding box center [193, 135] width 142 height 34
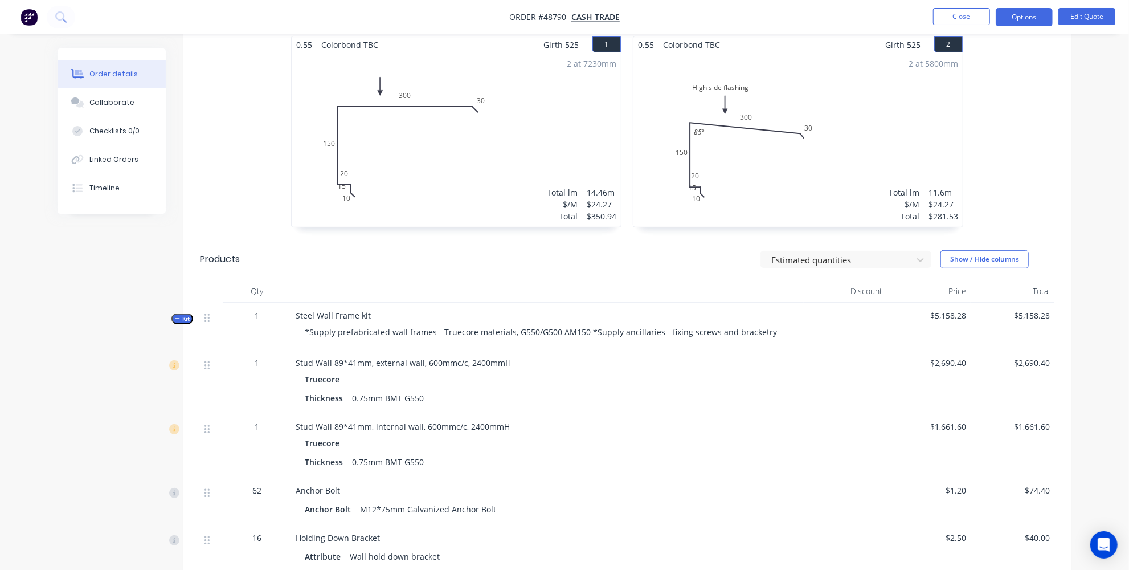
scroll to position [310, 0]
